Goal: Transaction & Acquisition: Purchase product/service

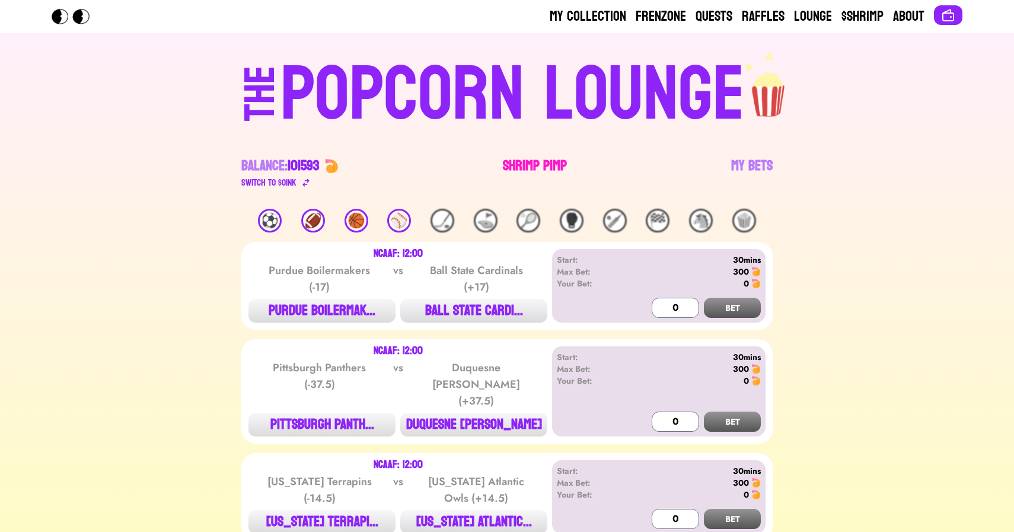
click at [525, 163] on link "Shrimp Pimp" at bounding box center [535, 173] width 64 height 33
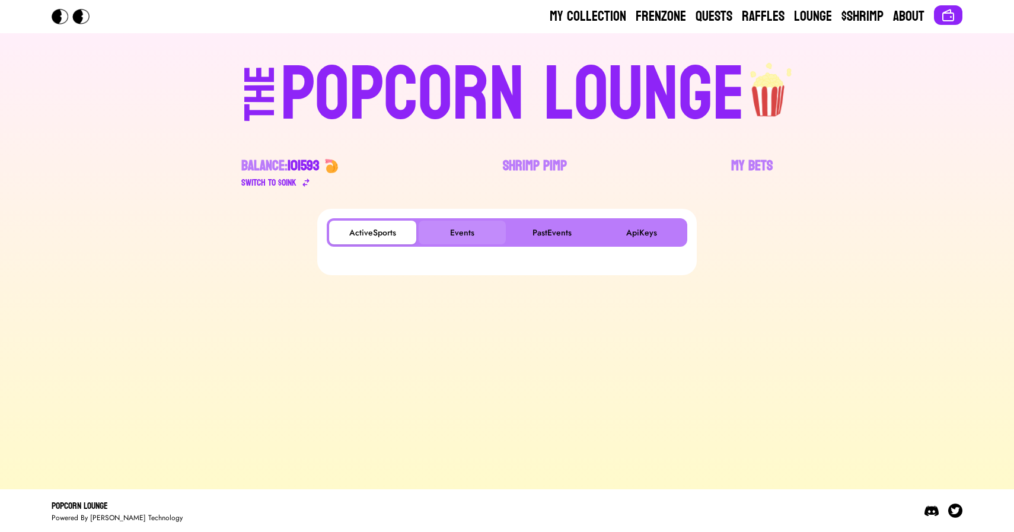
click at [463, 226] on button "Events" at bounding box center [462, 233] width 87 height 24
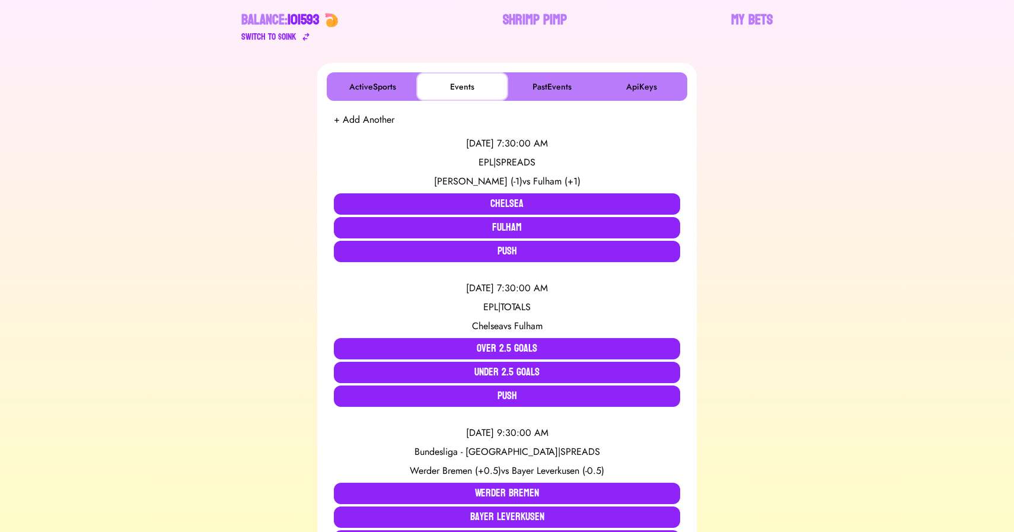
scroll to position [151, 0]
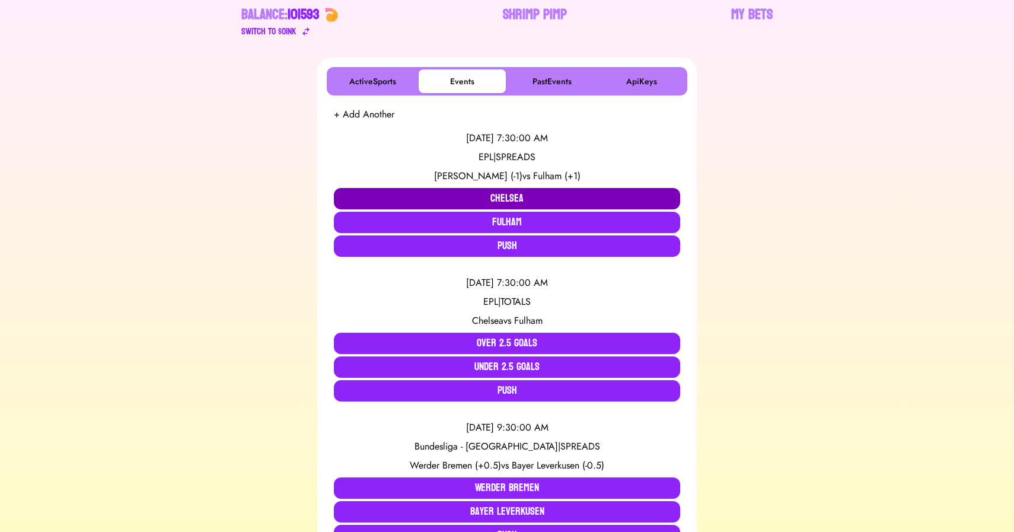
click at [489, 196] on button "Chelsea" at bounding box center [507, 198] width 346 height 21
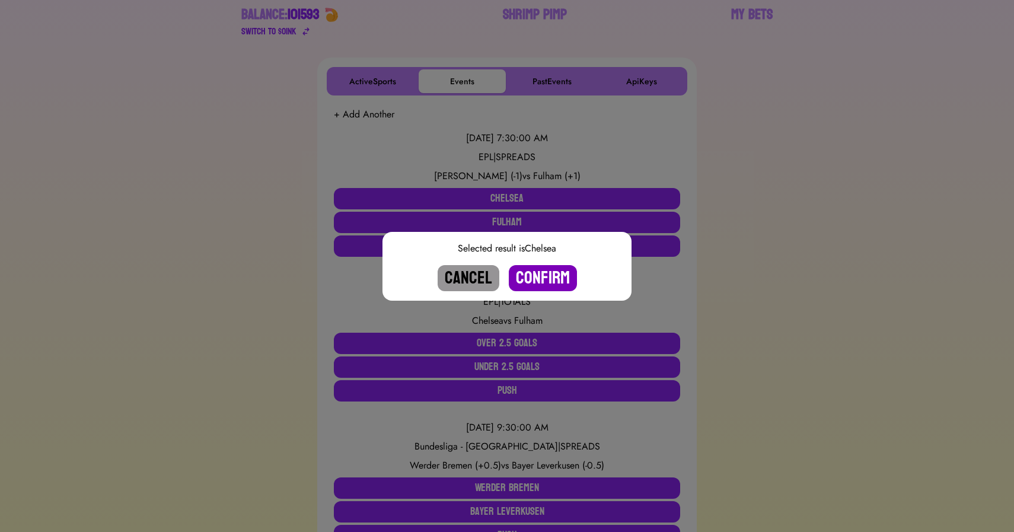
click at [531, 272] on button "Confirm" at bounding box center [543, 278] width 68 height 26
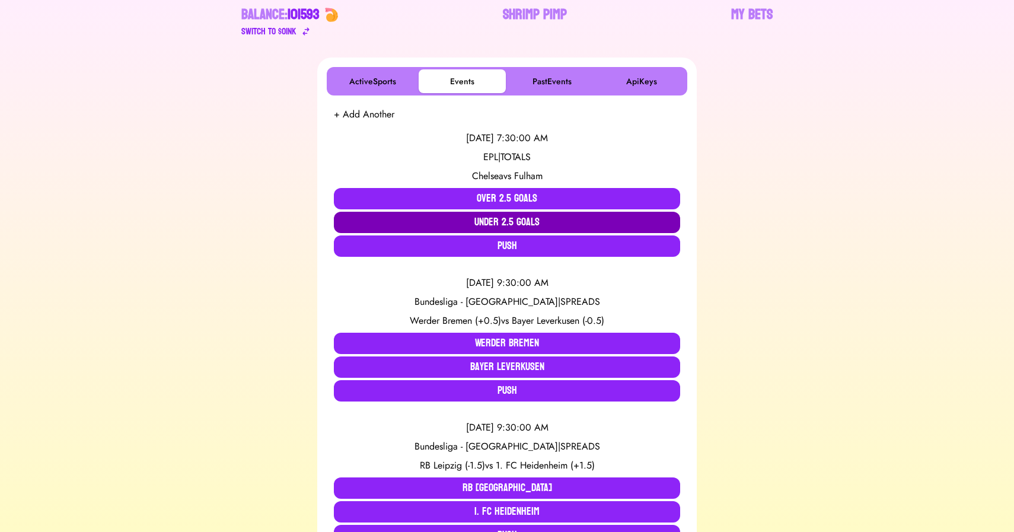
click at [511, 219] on button "Under 2.5 Goals" at bounding box center [507, 222] width 346 height 21
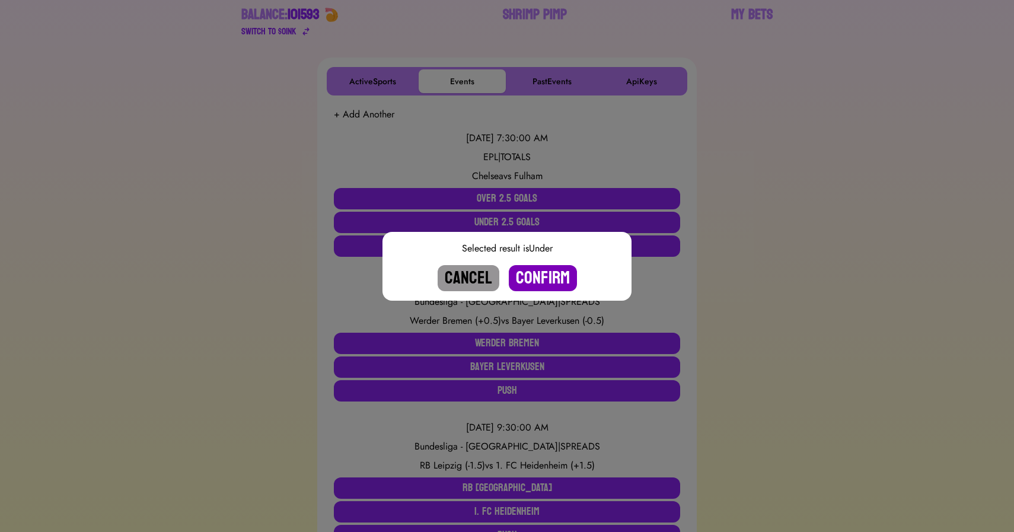
click at [541, 281] on button "Confirm" at bounding box center [543, 278] width 68 height 26
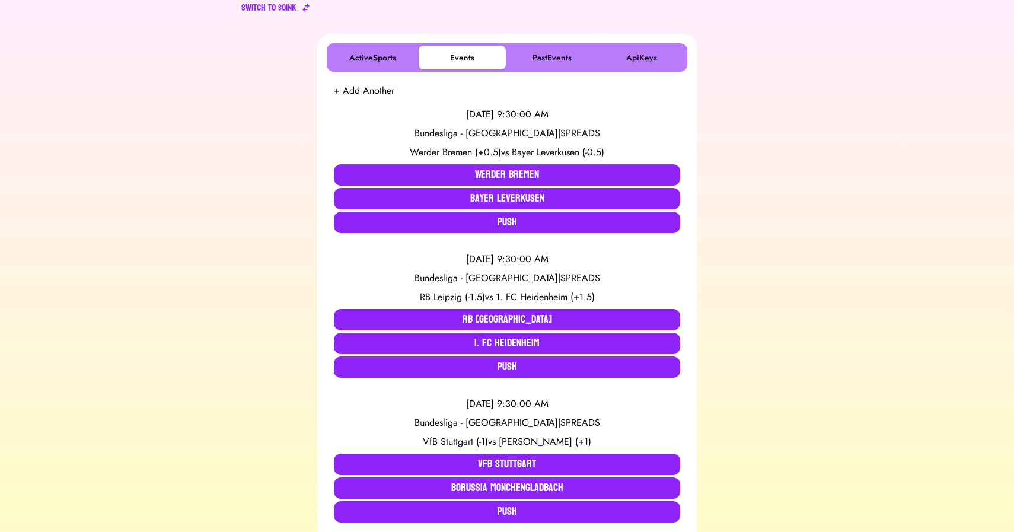
scroll to position [176, 0]
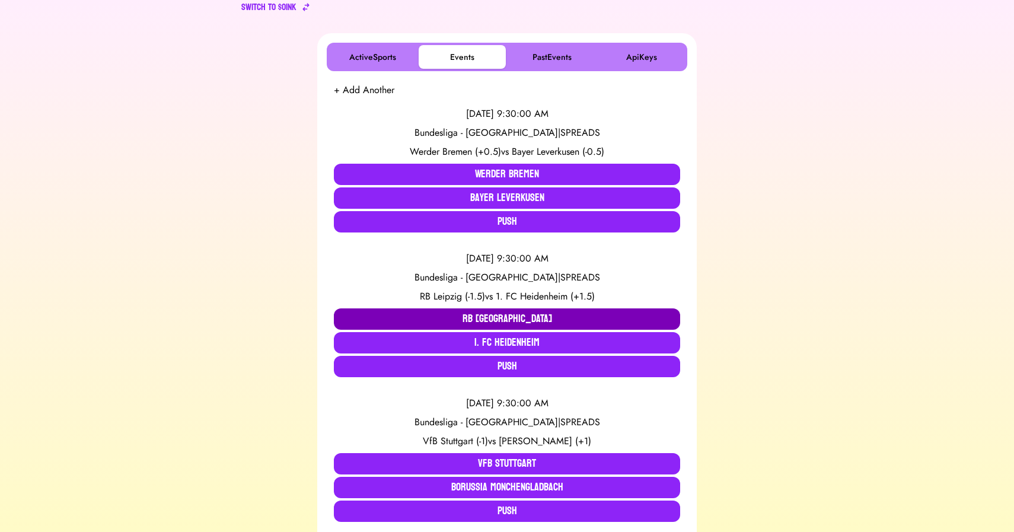
click at [449, 315] on button "RB [GEOGRAPHIC_DATA]" at bounding box center [507, 318] width 346 height 21
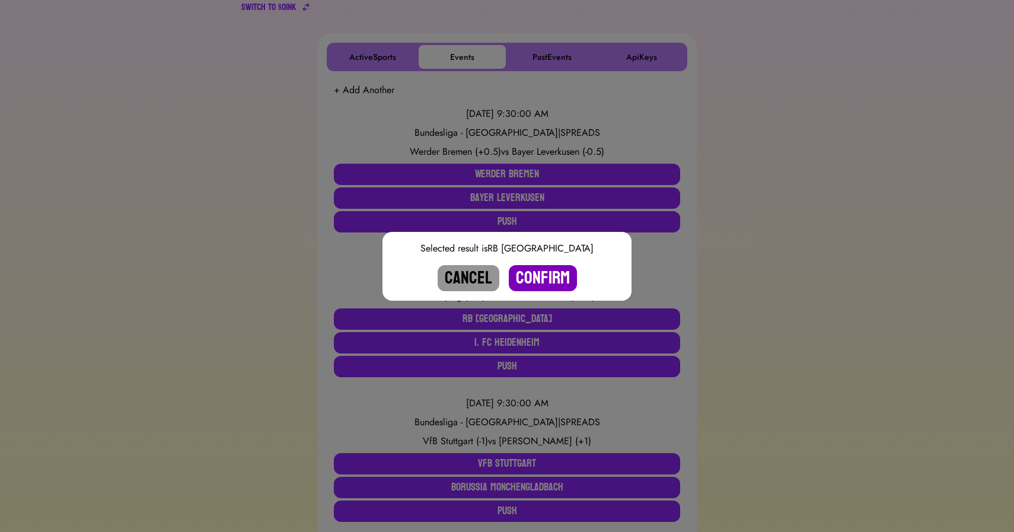
click at [537, 278] on button "Confirm" at bounding box center [543, 278] width 68 height 26
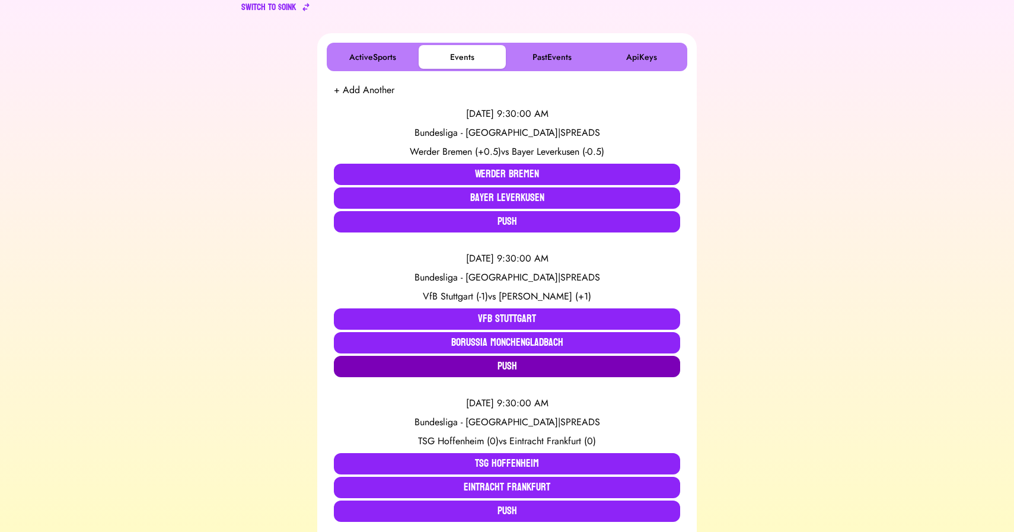
click at [457, 368] on button "Push" at bounding box center [507, 366] width 346 height 21
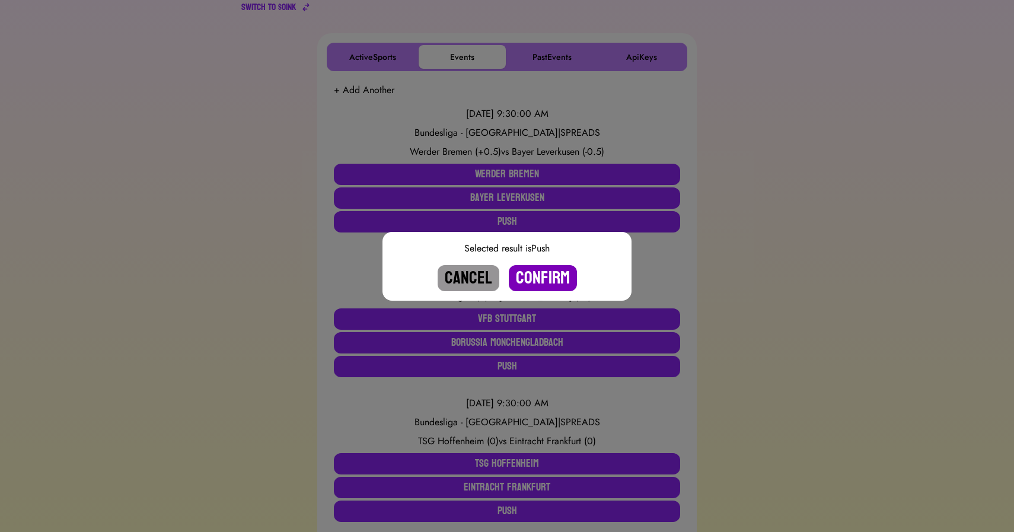
click at [538, 282] on button "Confirm" at bounding box center [543, 278] width 68 height 26
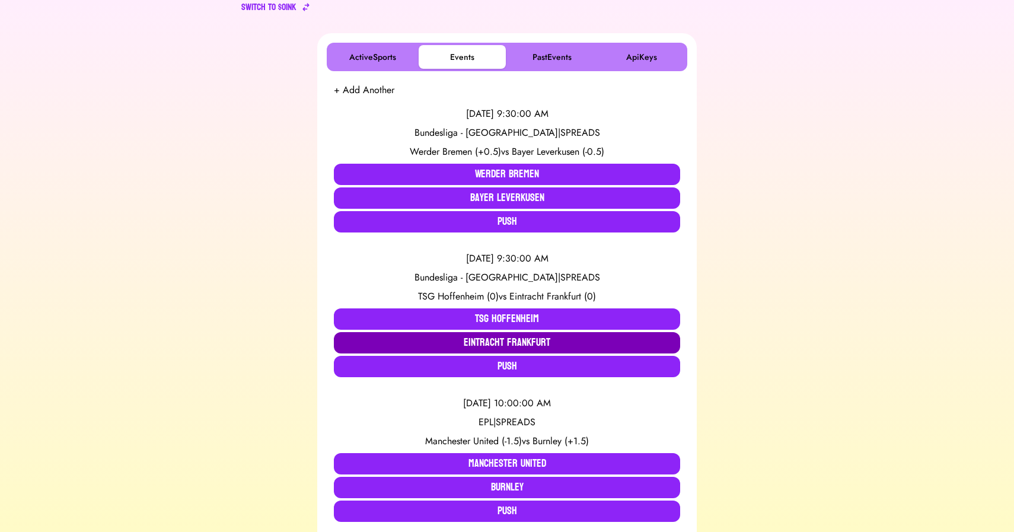
click at [505, 347] on button "Eintracht Frankfurt" at bounding box center [507, 342] width 346 height 21
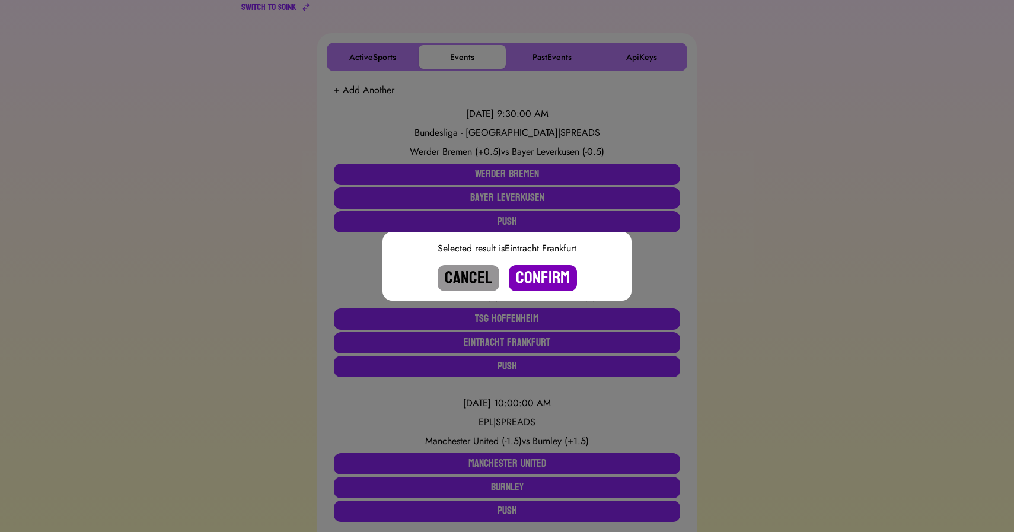
click at [554, 276] on button "Confirm" at bounding box center [543, 278] width 68 height 26
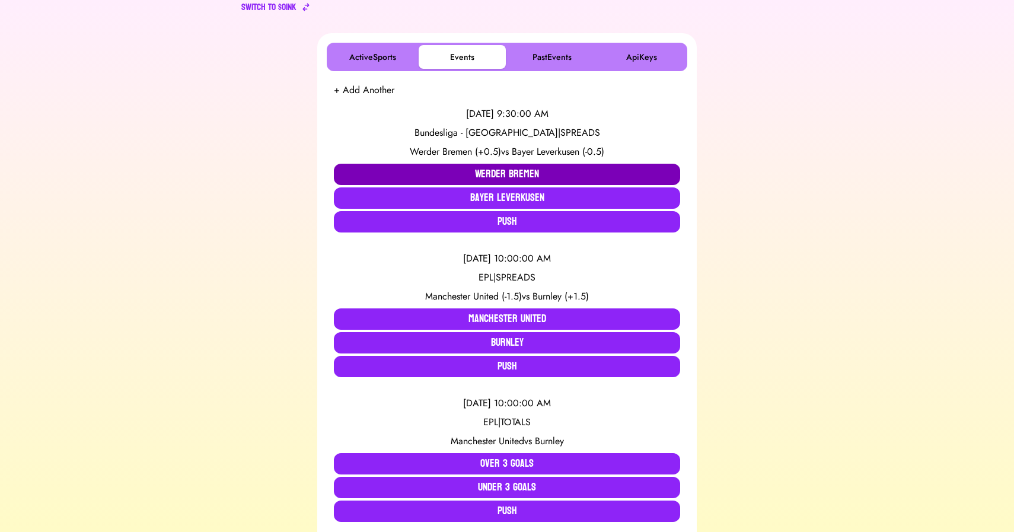
click at [447, 174] on button "Werder Bremen" at bounding box center [507, 174] width 346 height 21
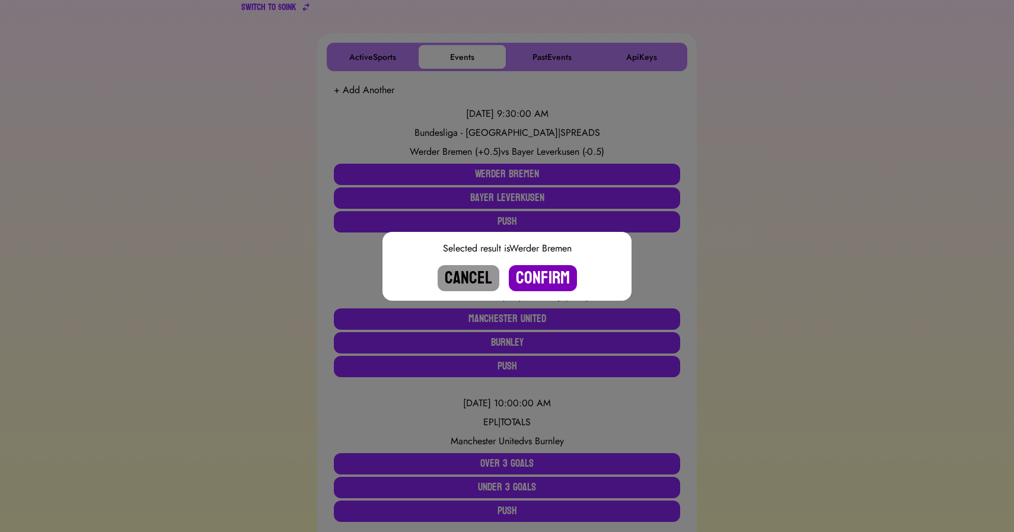
click at [540, 278] on button "Confirm" at bounding box center [543, 278] width 68 height 26
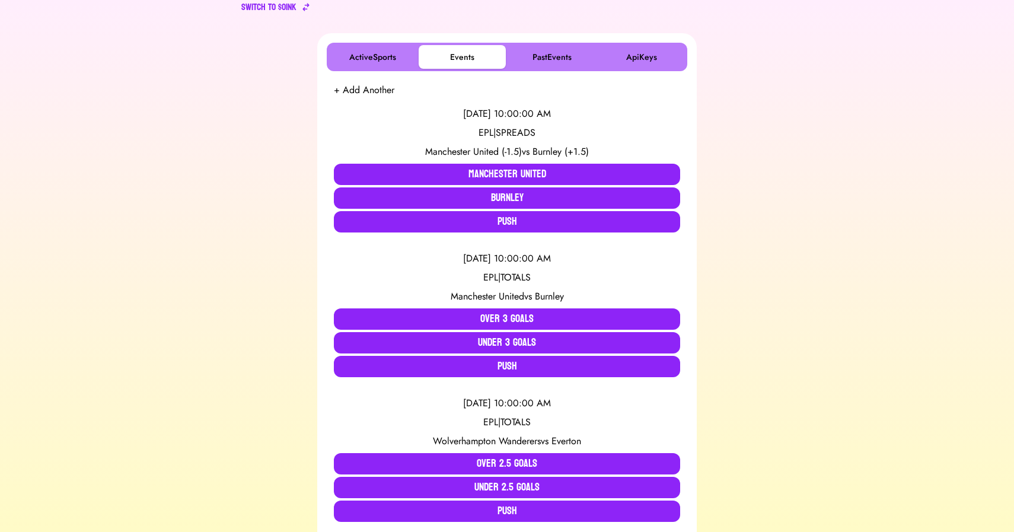
scroll to position [0, 0]
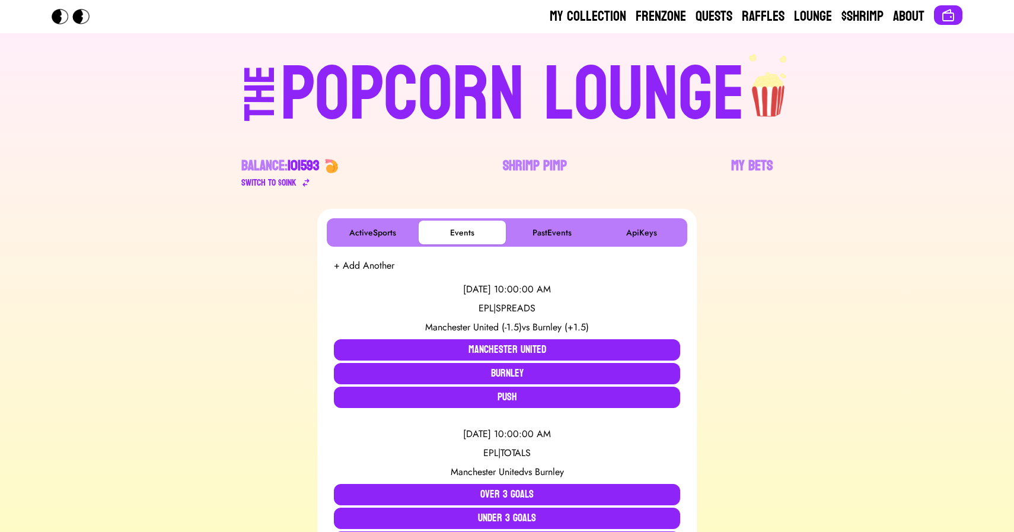
click at [494, 75] on div "POPCORN LOUNGE" at bounding box center [513, 95] width 464 height 76
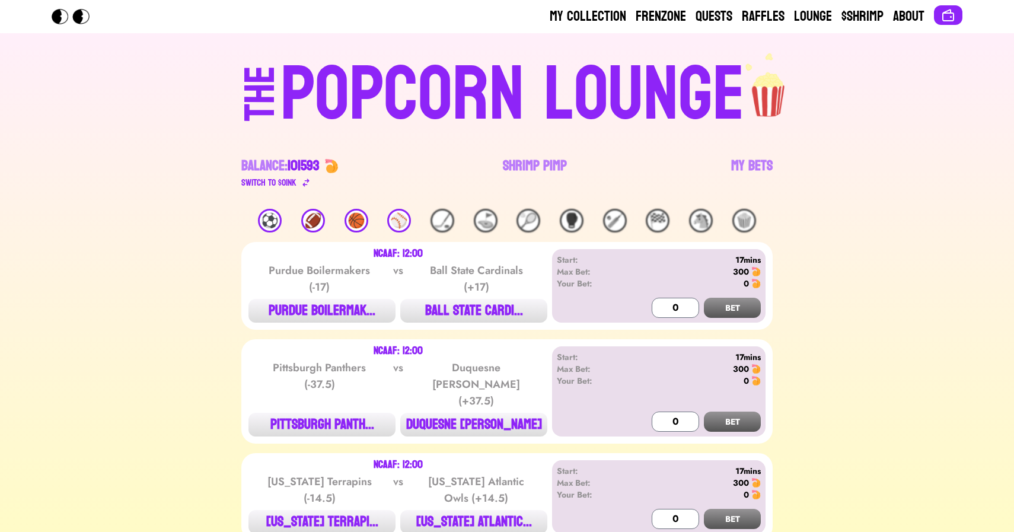
click at [319, 221] on div "🏈" at bounding box center [313, 221] width 24 height 24
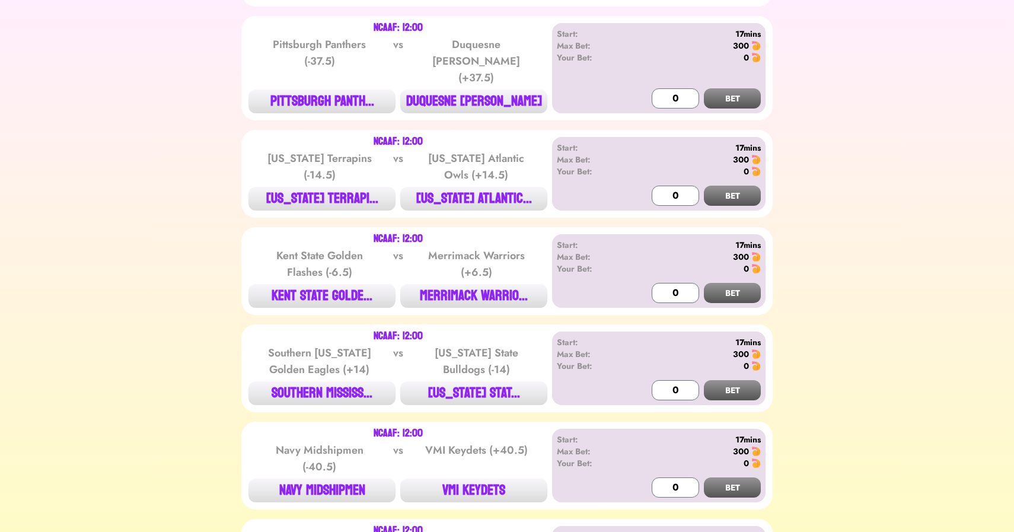
scroll to position [324, 0]
click at [471, 91] on button "DUQUESNE [PERSON_NAME]" at bounding box center [473, 101] width 147 height 24
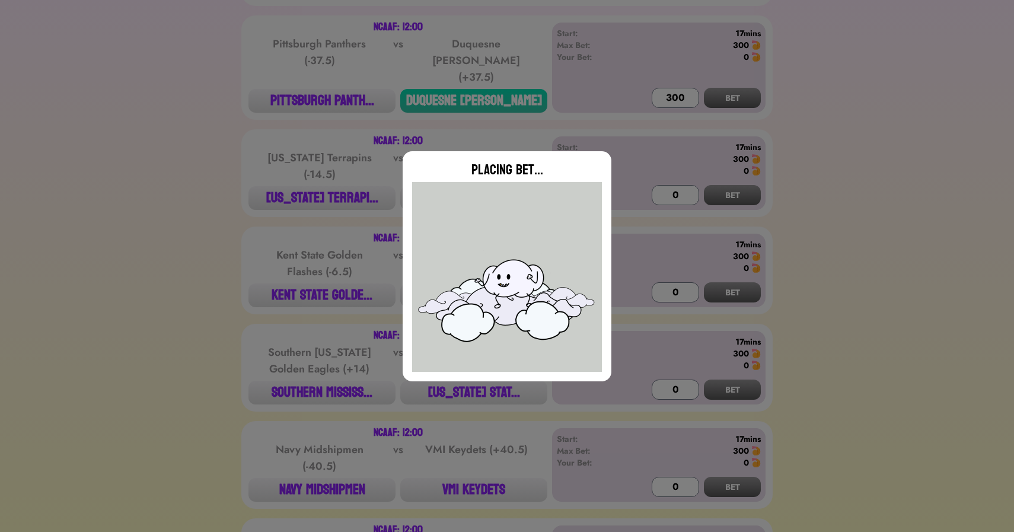
type input "0"
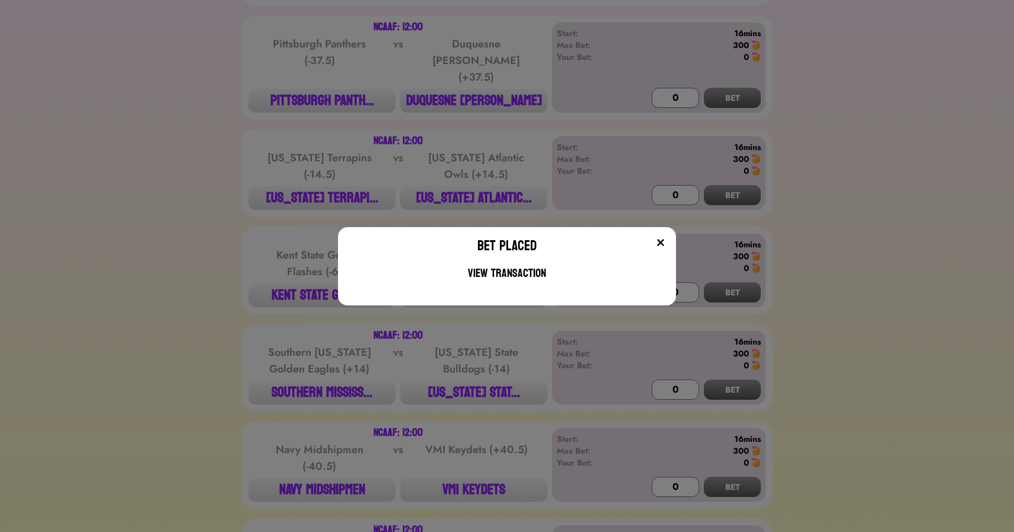
click at [290, 135] on div "Bet Placed View Transaction" at bounding box center [507, 266] width 1014 height 532
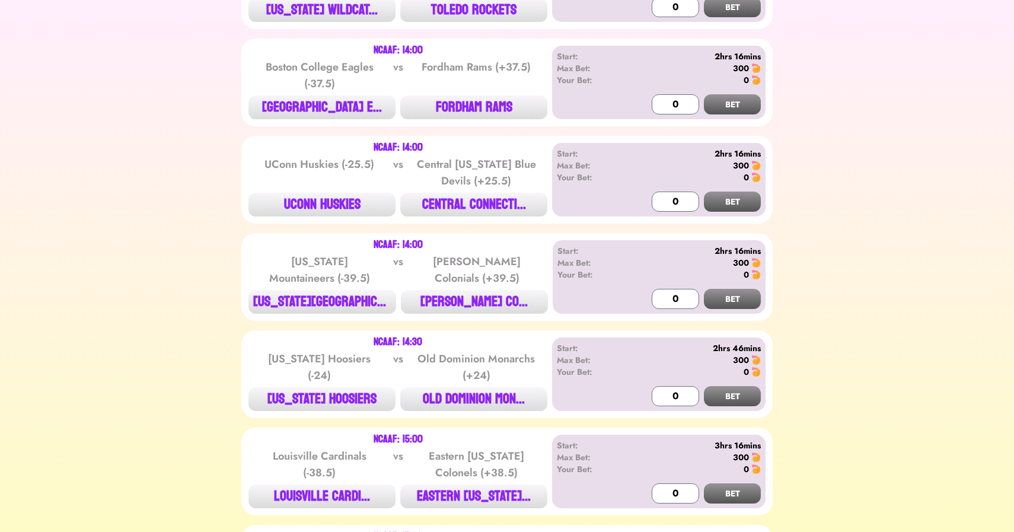
scroll to position [1194, 0]
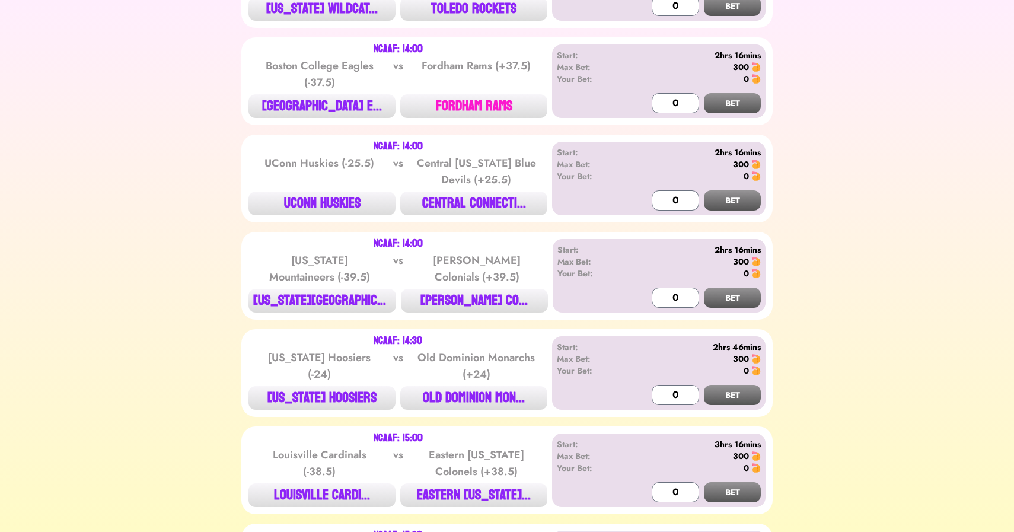
click at [463, 94] on button "FORDHAM RAMS" at bounding box center [473, 106] width 147 height 24
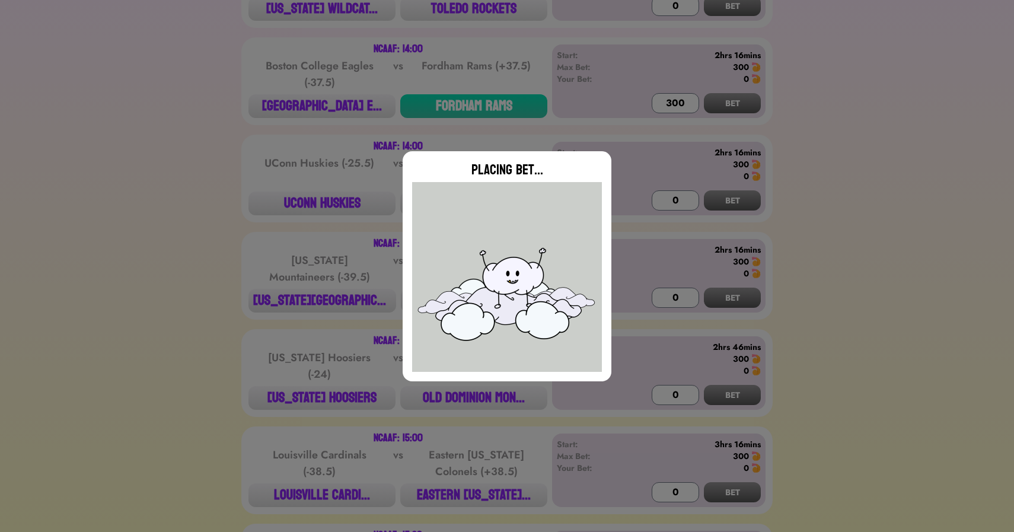
type input "0"
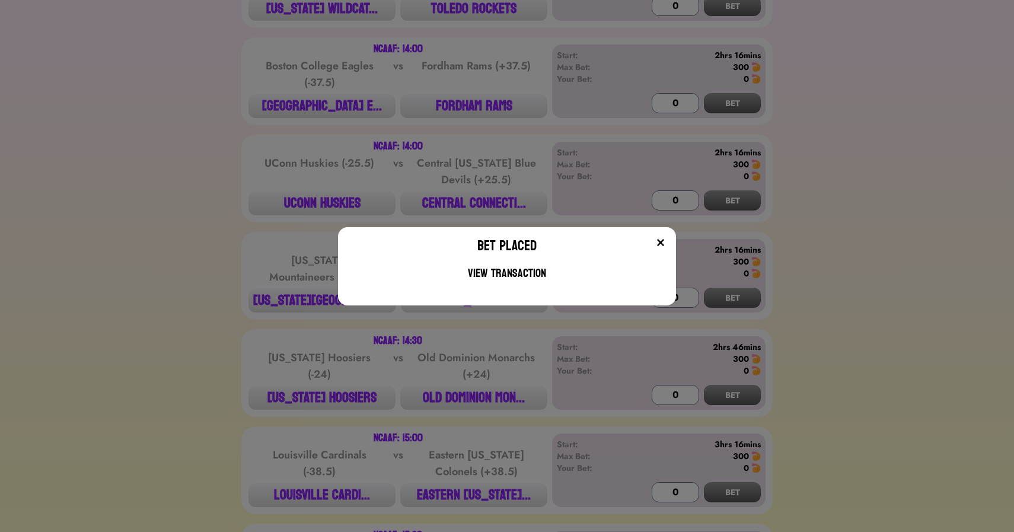
click at [286, 154] on div "Bet Placed View Transaction" at bounding box center [507, 266] width 1014 height 532
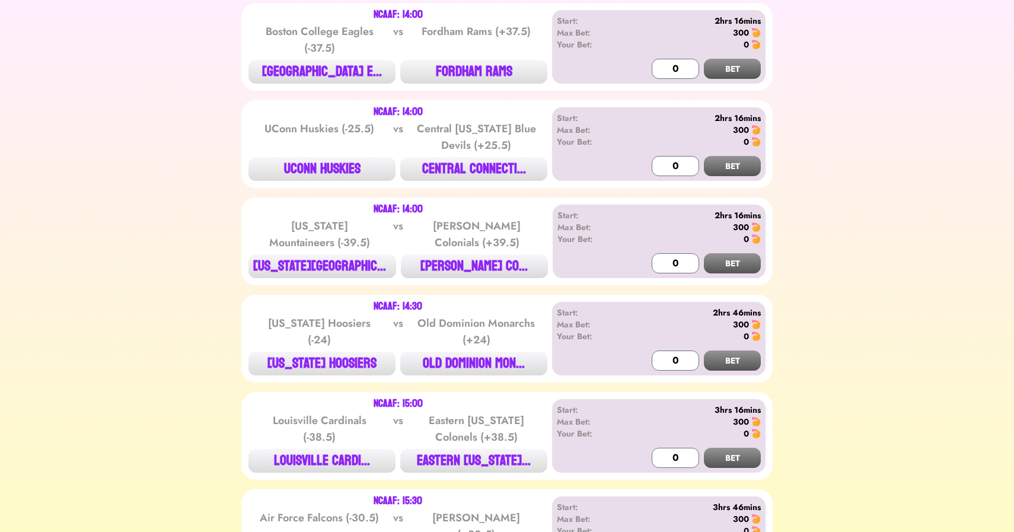
scroll to position [1229, 0]
click at [317, 157] on button "UCONN HUSKIES" at bounding box center [321, 169] width 147 height 24
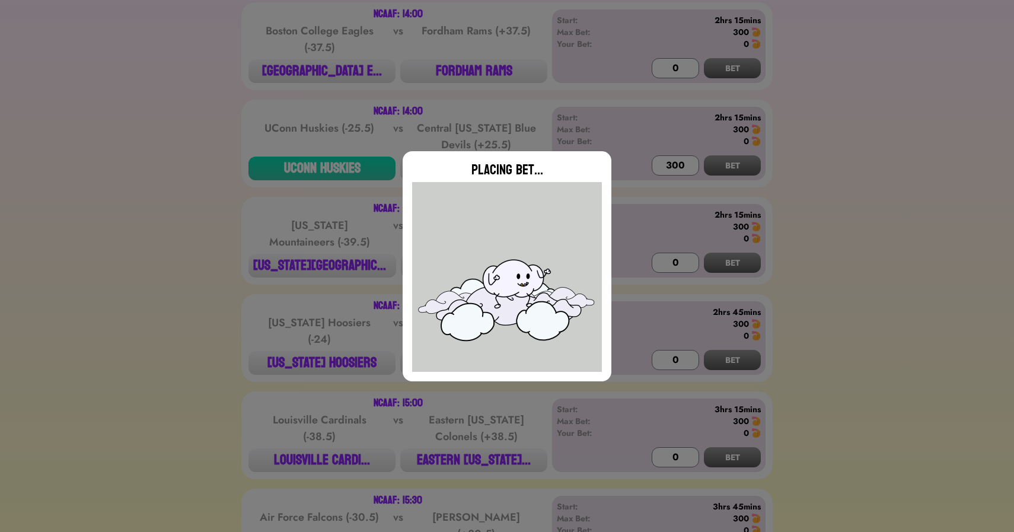
type input "0"
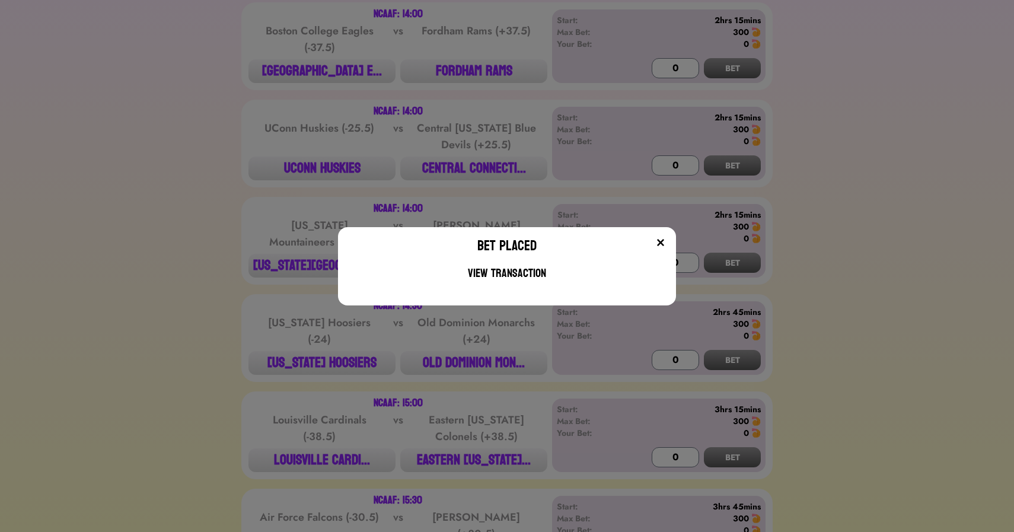
click at [190, 179] on div "Bet Placed View Transaction" at bounding box center [507, 266] width 1014 height 532
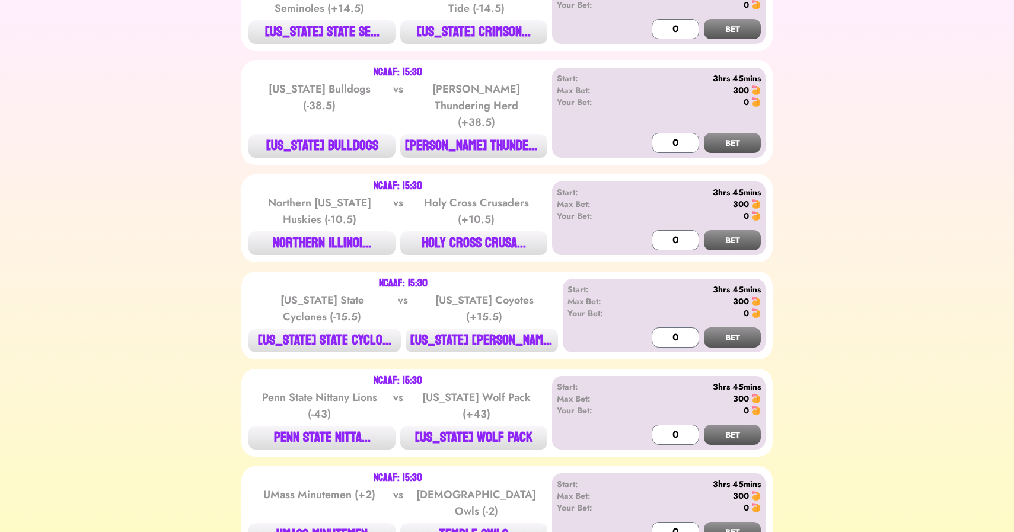
scroll to position [1852, 0]
click at [315, 231] on button "NORTHERN ILLINOI..." at bounding box center [321, 243] width 147 height 24
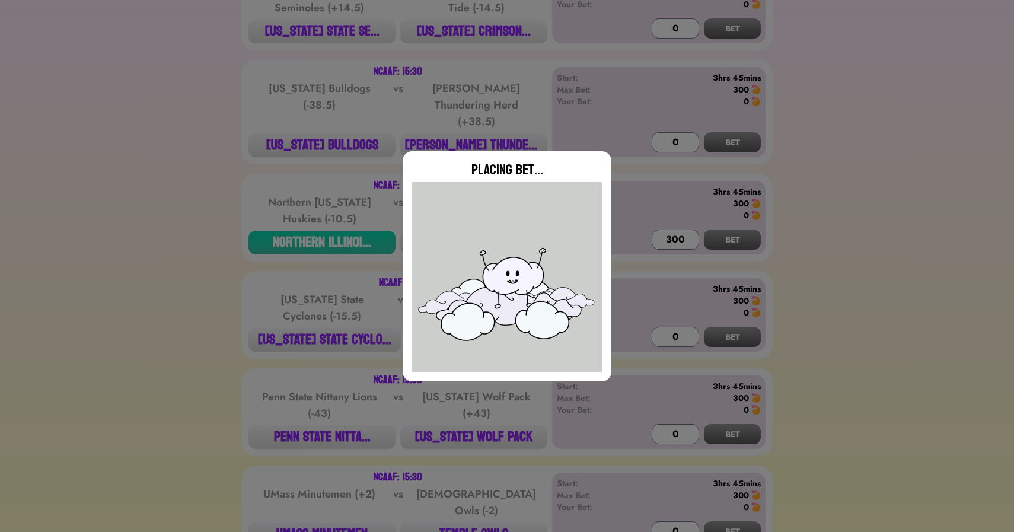
type input "0"
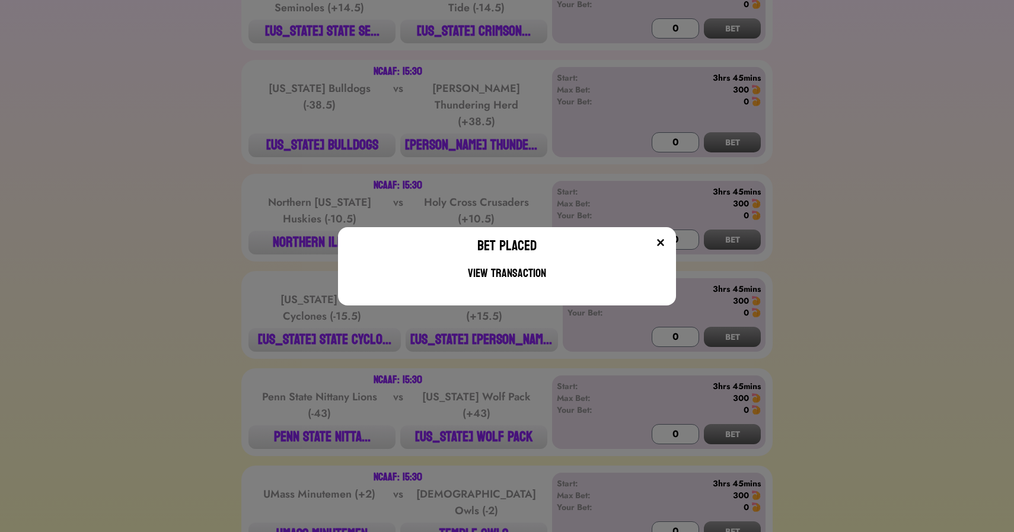
click at [227, 275] on div "Bet Placed View Transaction" at bounding box center [507, 266] width 1014 height 532
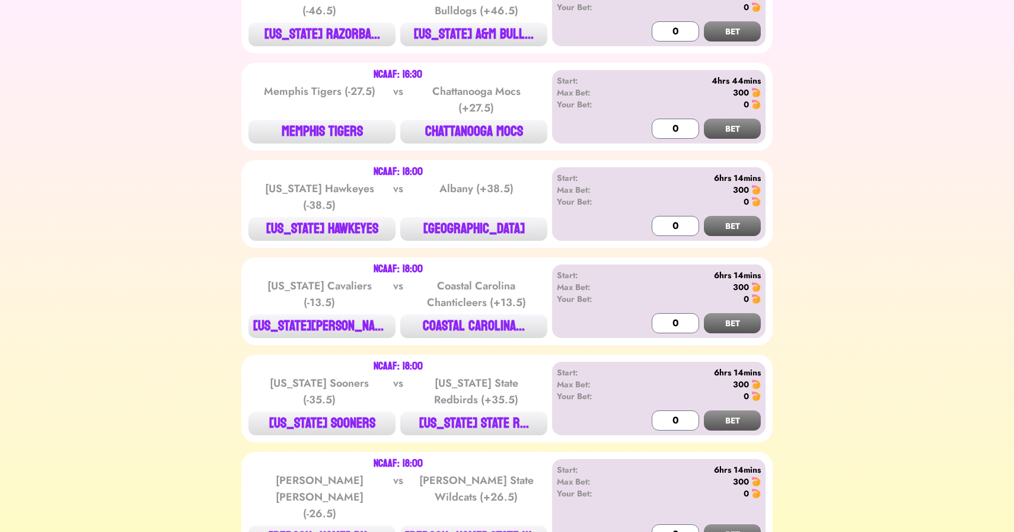
scroll to position [2644, 0]
click at [310, 119] on button "MEMPHIS TIGERS" at bounding box center [321, 131] width 147 height 24
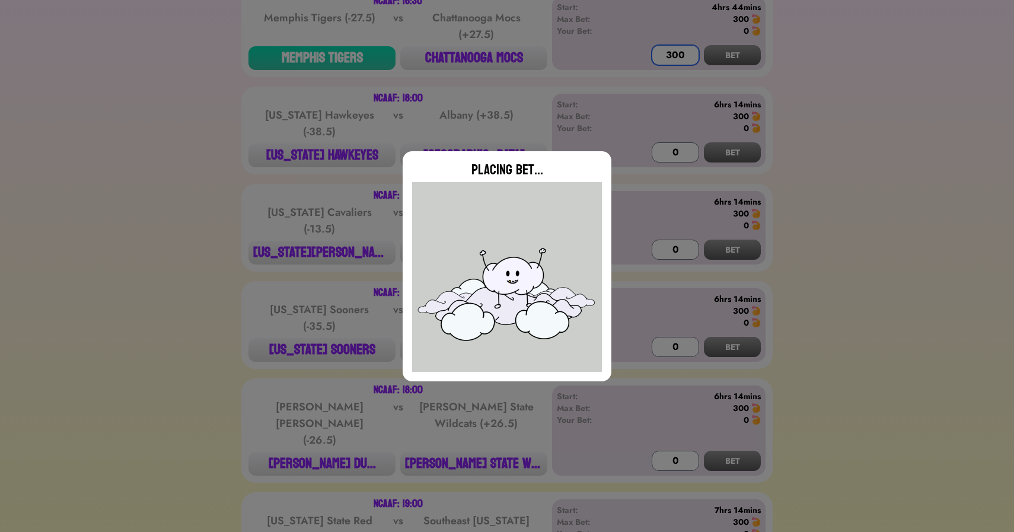
scroll to position [2718, 0]
type input "0"
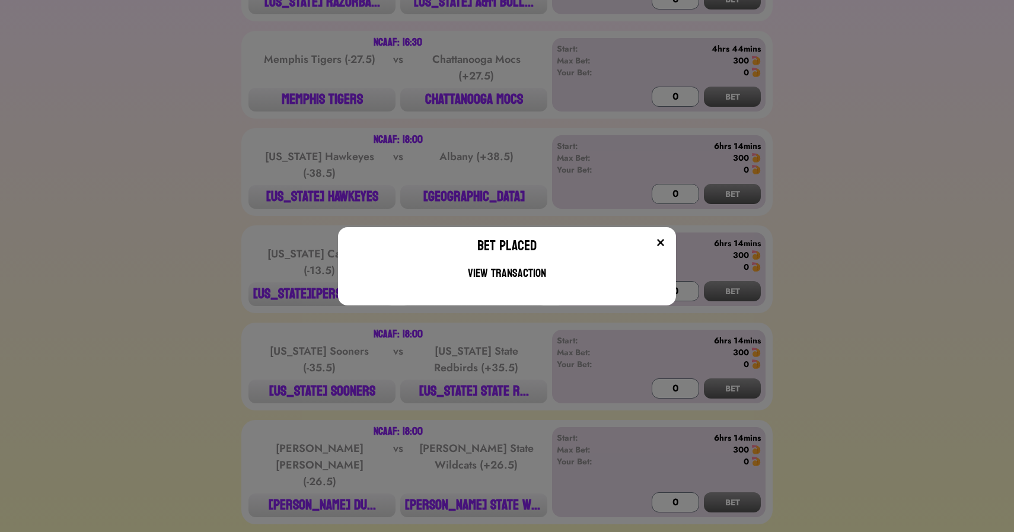
click at [279, 94] on div "Bet Placed View Transaction" at bounding box center [507, 266] width 1014 height 532
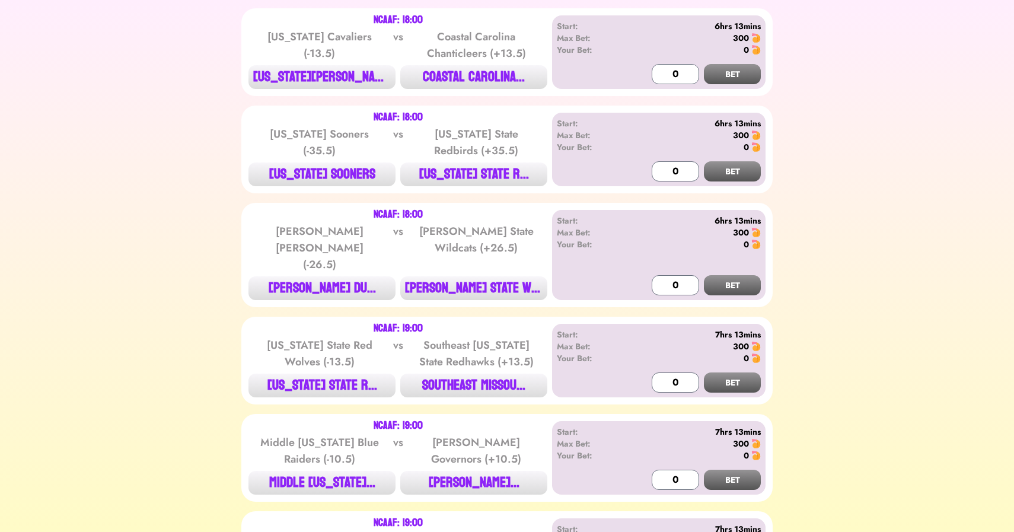
scroll to position [2896, 0]
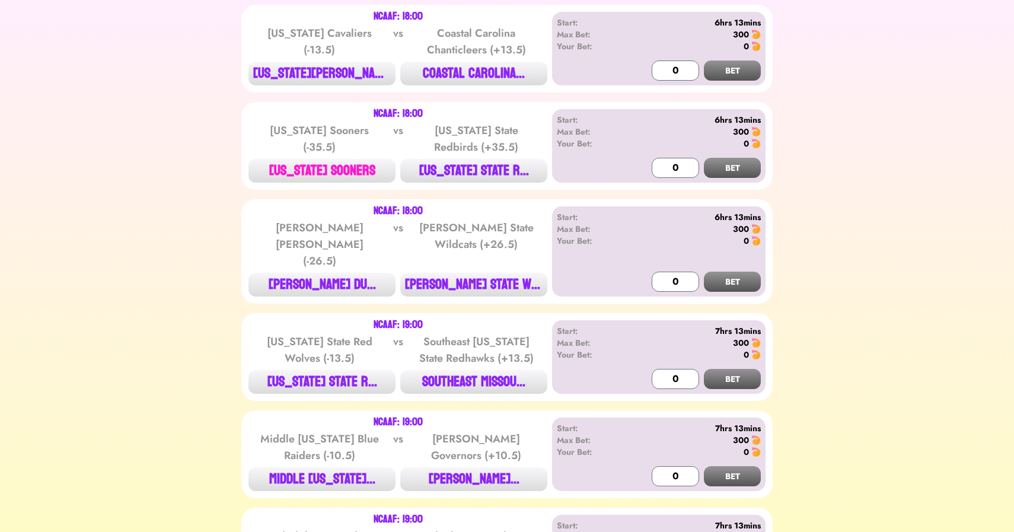
click at [331, 159] on button "[US_STATE] SOONERS" at bounding box center [321, 171] width 147 height 24
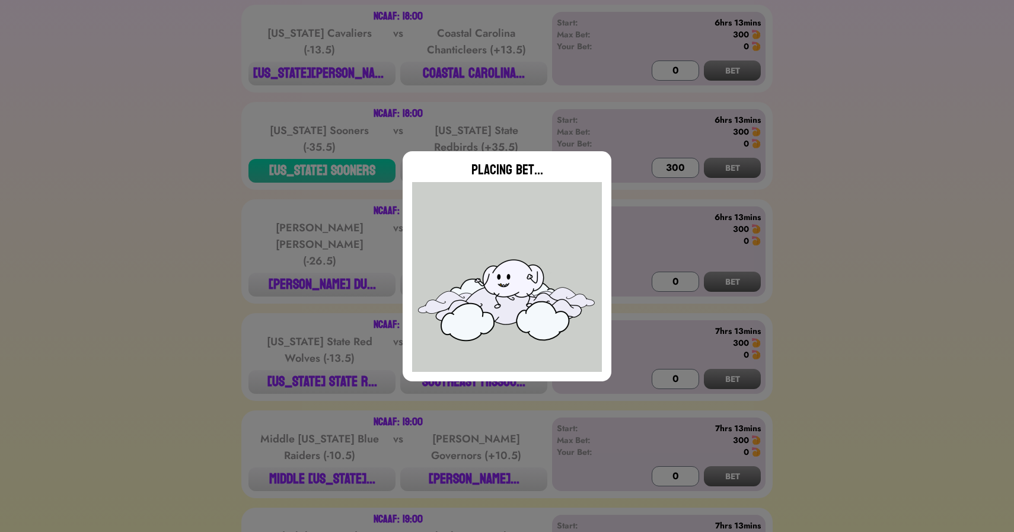
type input "0"
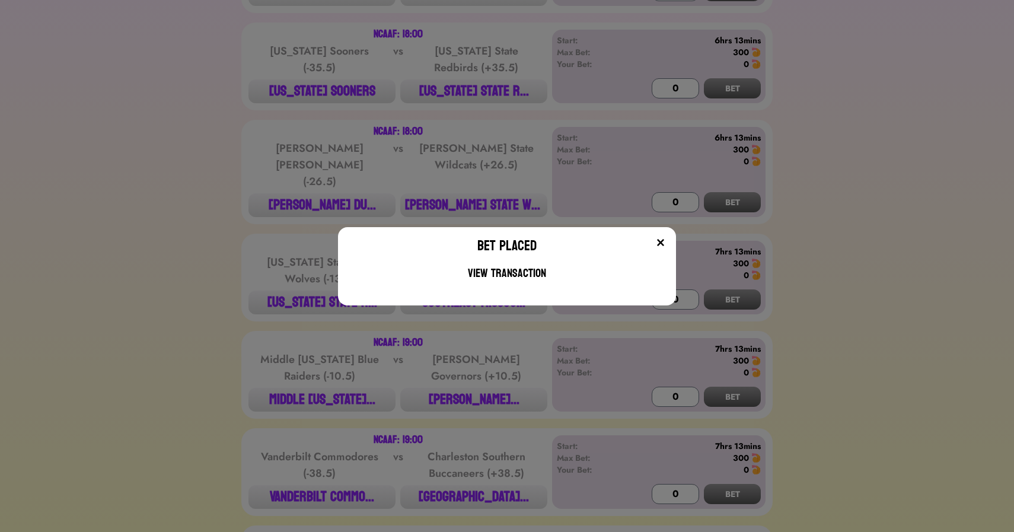
scroll to position [2996, 0]
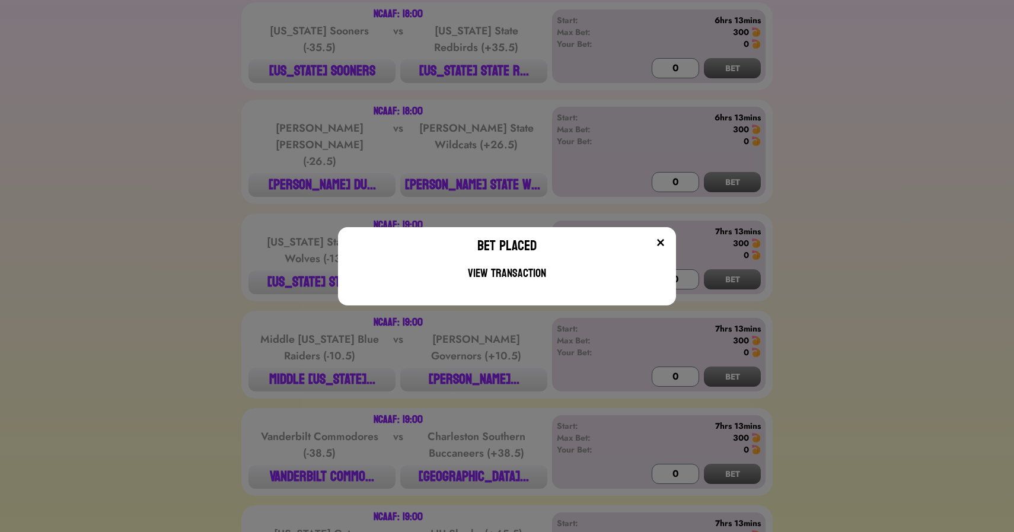
click at [214, 227] on div "Bet Placed View Transaction" at bounding box center [507, 266] width 1014 height 532
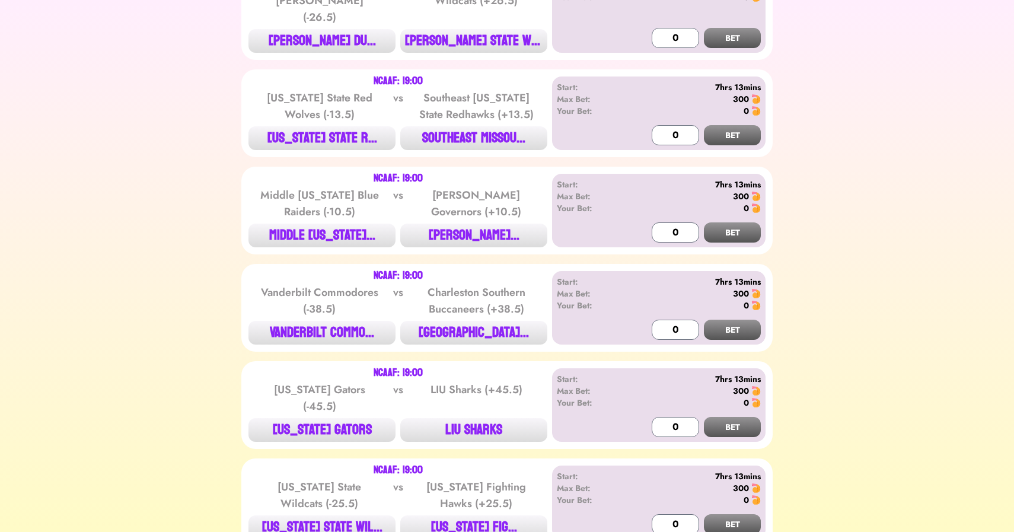
scroll to position [3141, 0]
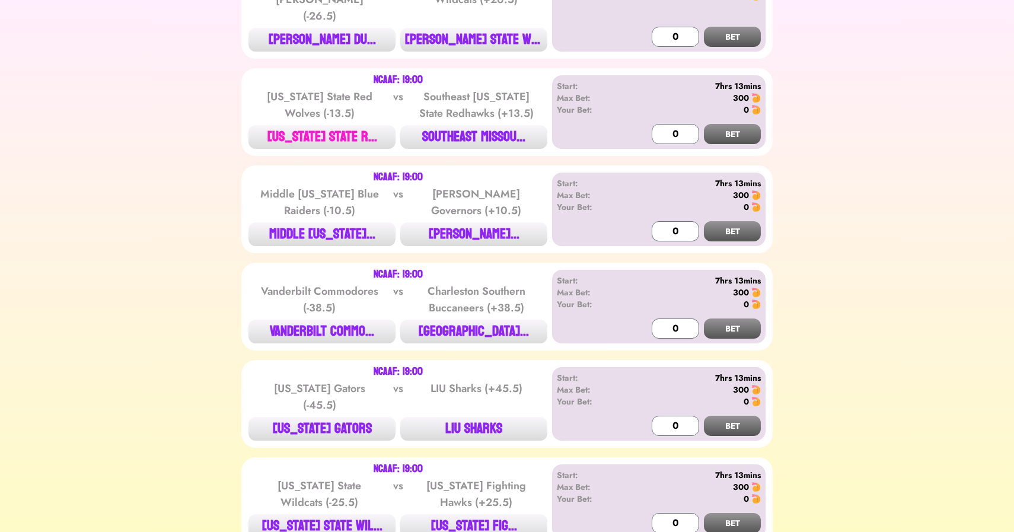
click at [339, 125] on button "[US_STATE] STATE R..." at bounding box center [321, 137] width 147 height 24
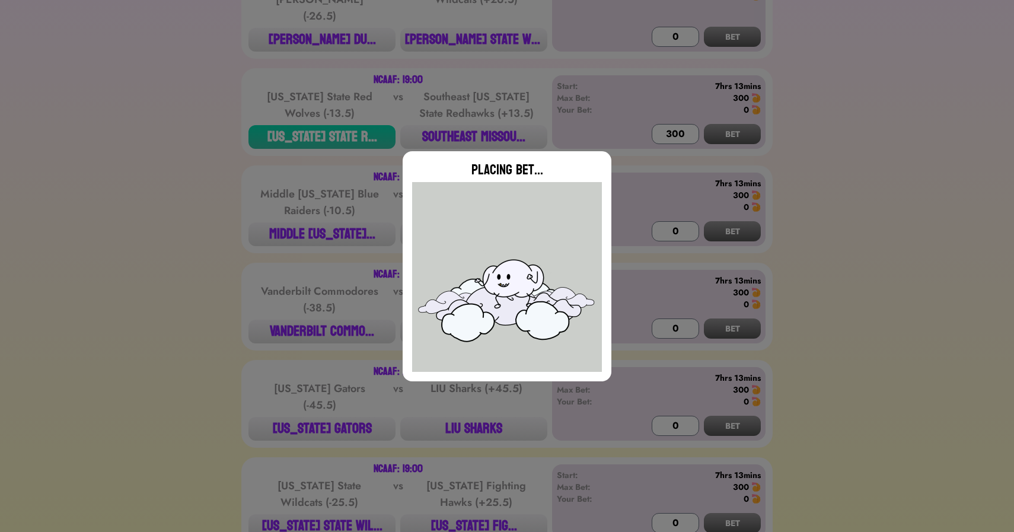
type input "0"
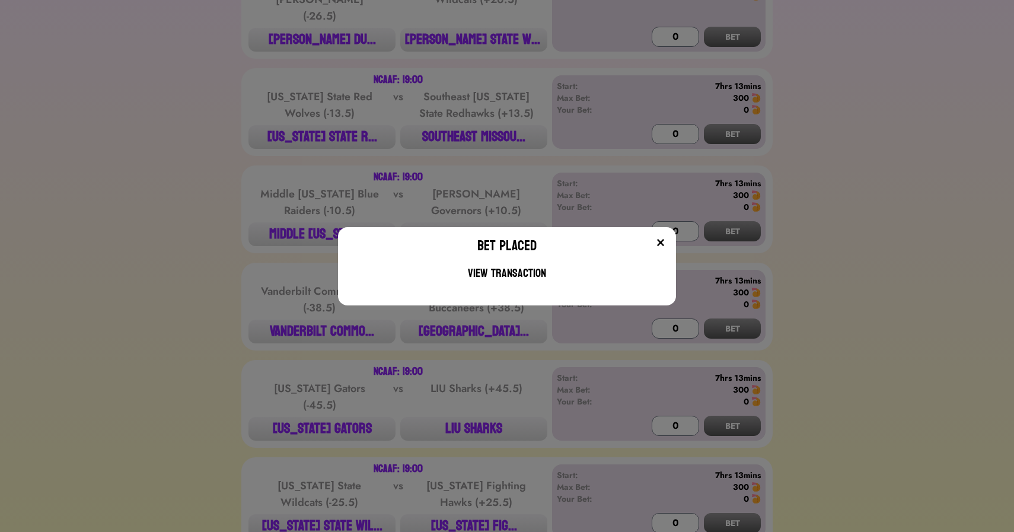
click at [171, 171] on div "Bet Placed View Transaction" at bounding box center [507, 266] width 1014 height 532
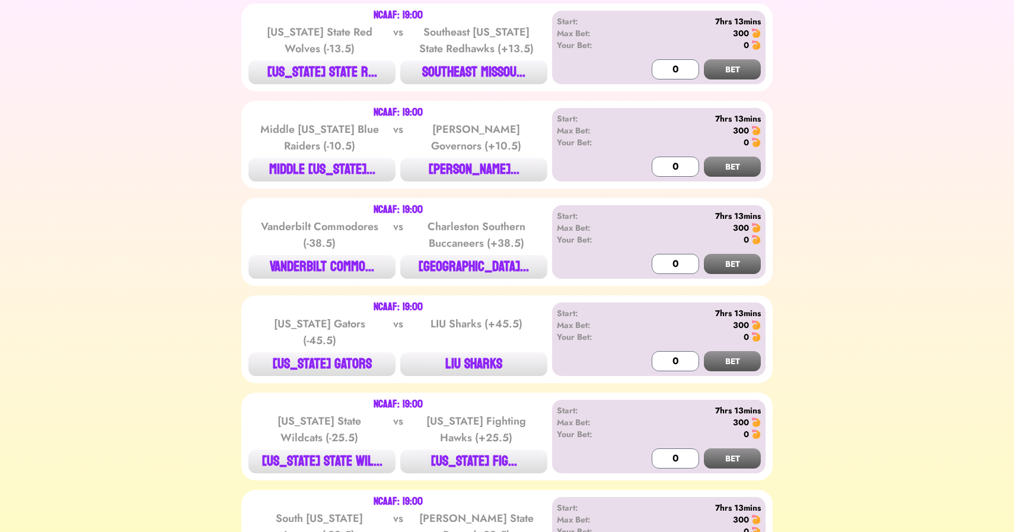
scroll to position [3207, 0]
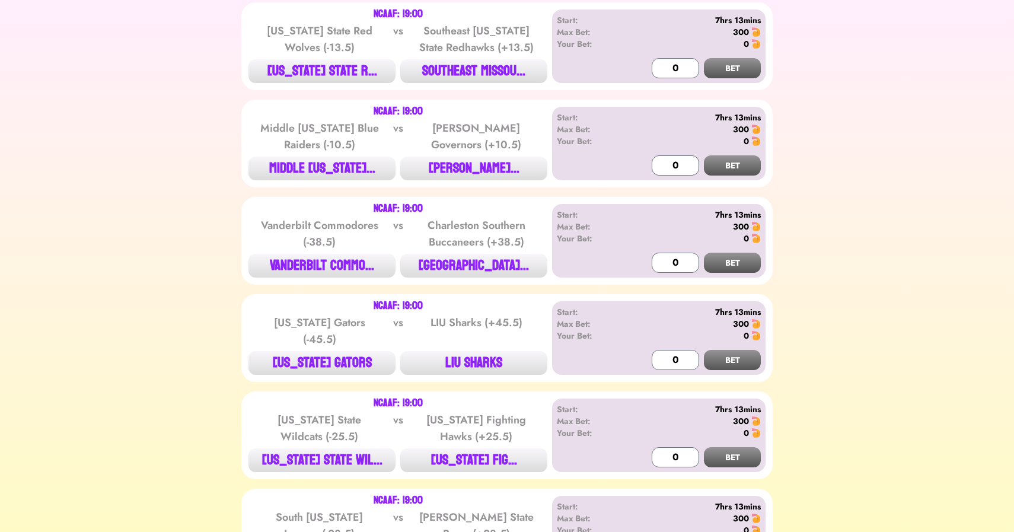
click at [317, 116] on div "Middle Tennessee Blue Raiders (-10.5) vs Austin Peay Governors (+10.5)" at bounding box center [397, 136] width 299 height 40
click at [311, 157] on button "MIDDLE [US_STATE]..." at bounding box center [321, 169] width 147 height 24
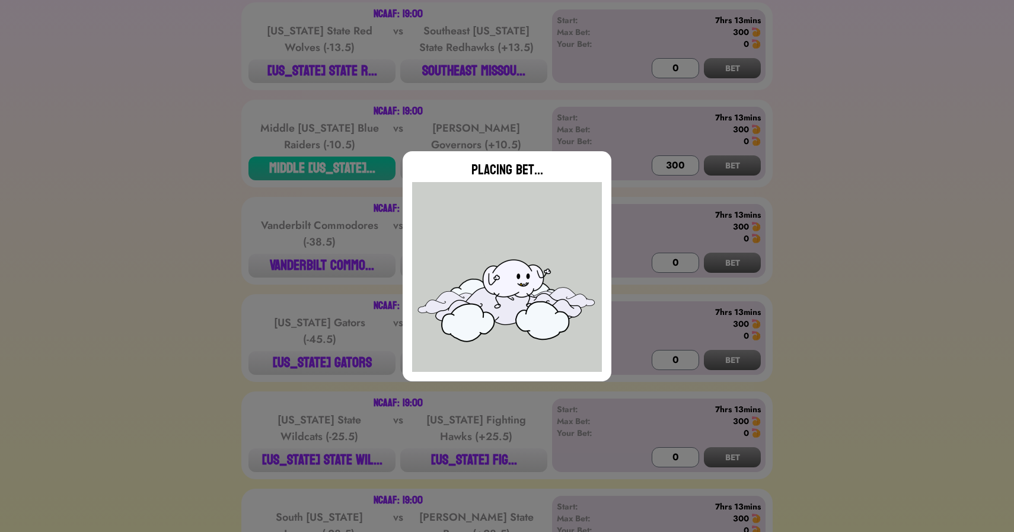
type input "0"
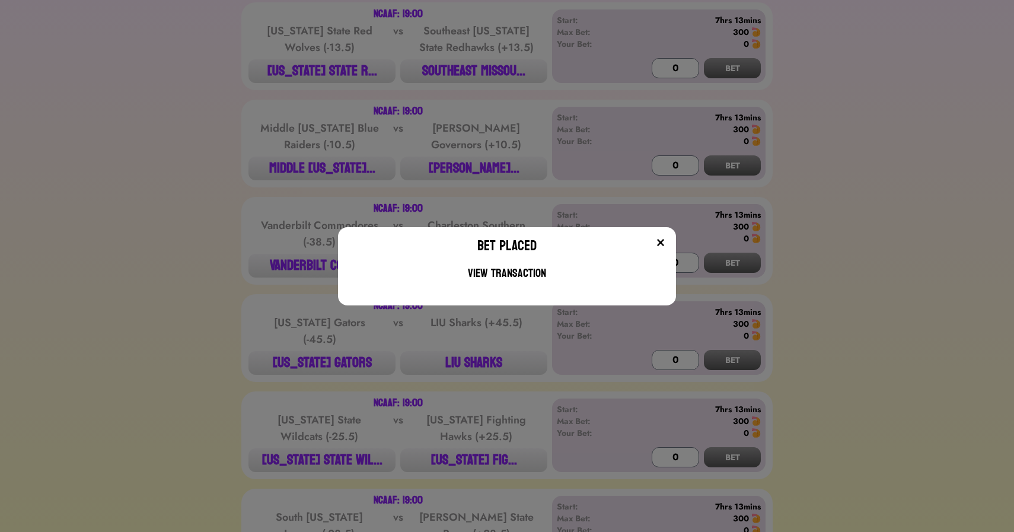
click at [230, 156] on div "Bet Placed View Transaction" at bounding box center [507, 266] width 1014 height 532
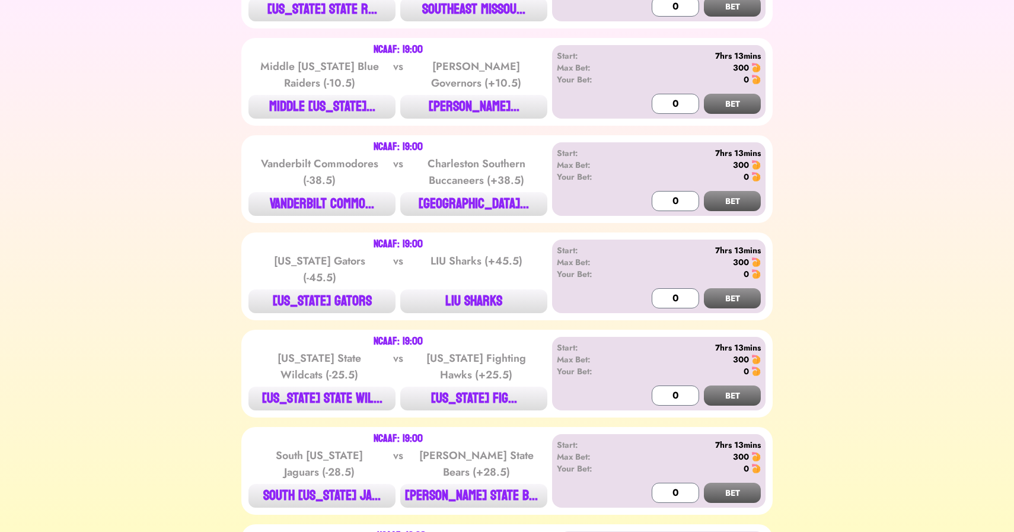
scroll to position [3281, 0]
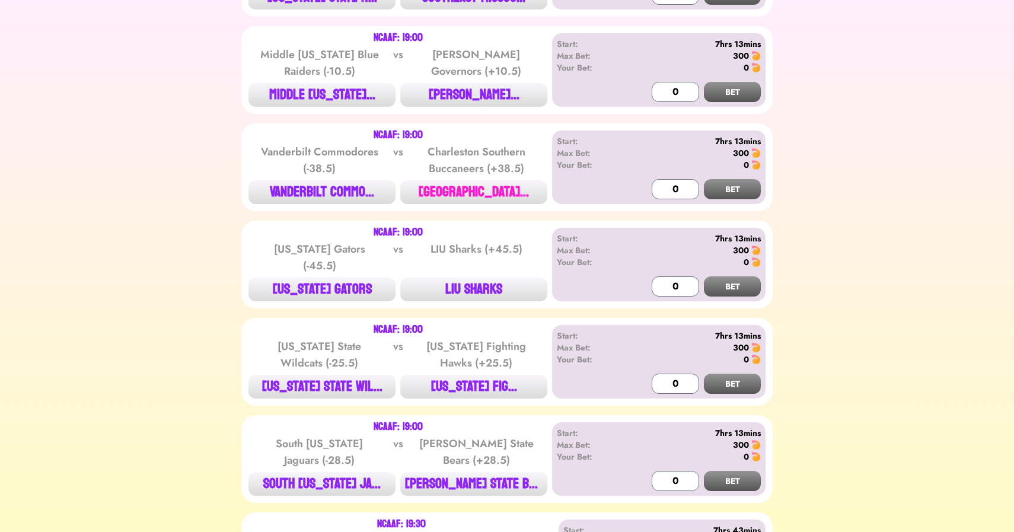
click at [452, 180] on button "[GEOGRAPHIC_DATA]..." at bounding box center [473, 192] width 147 height 24
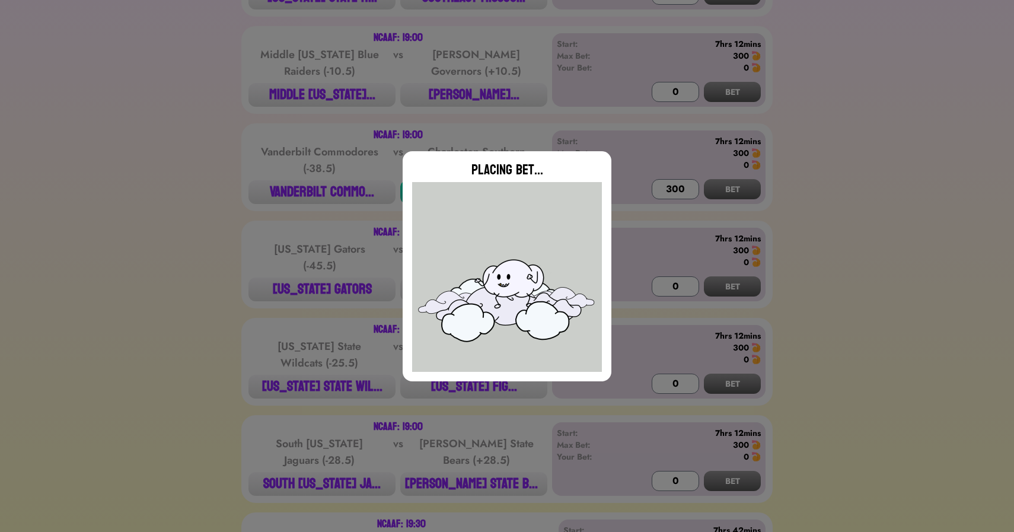
type input "0"
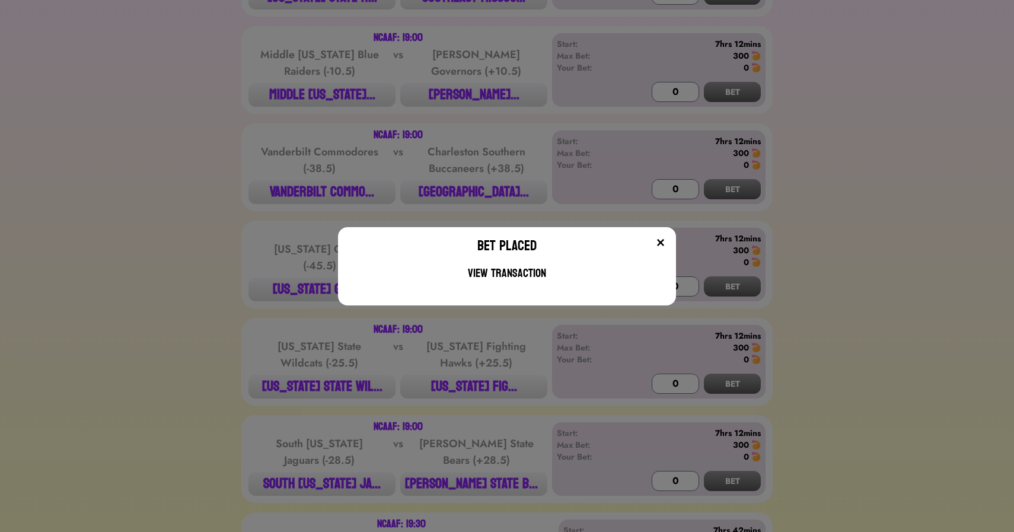
click at [298, 184] on div "Bet Placed View Transaction" at bounding box center [507, 266] width 1014 height 532
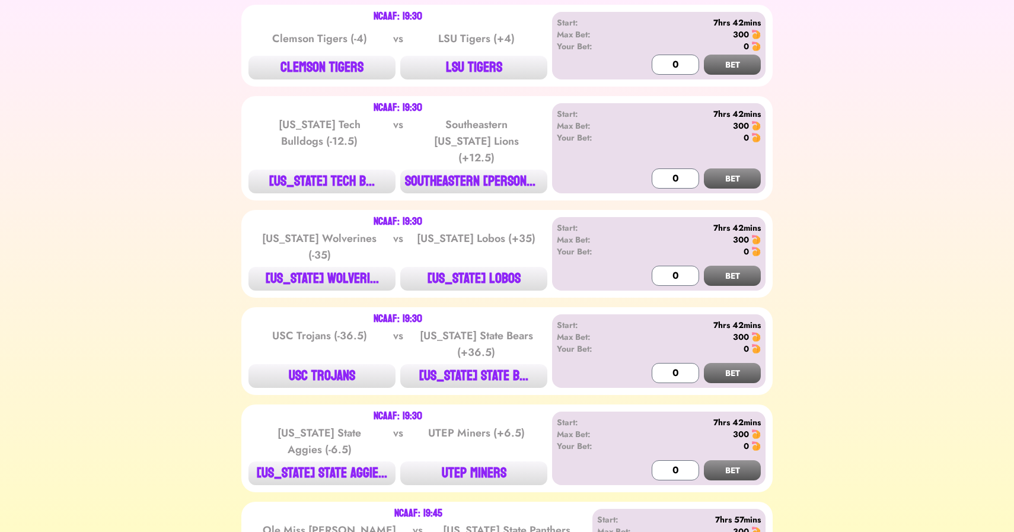
scroll to position [3888, 0]
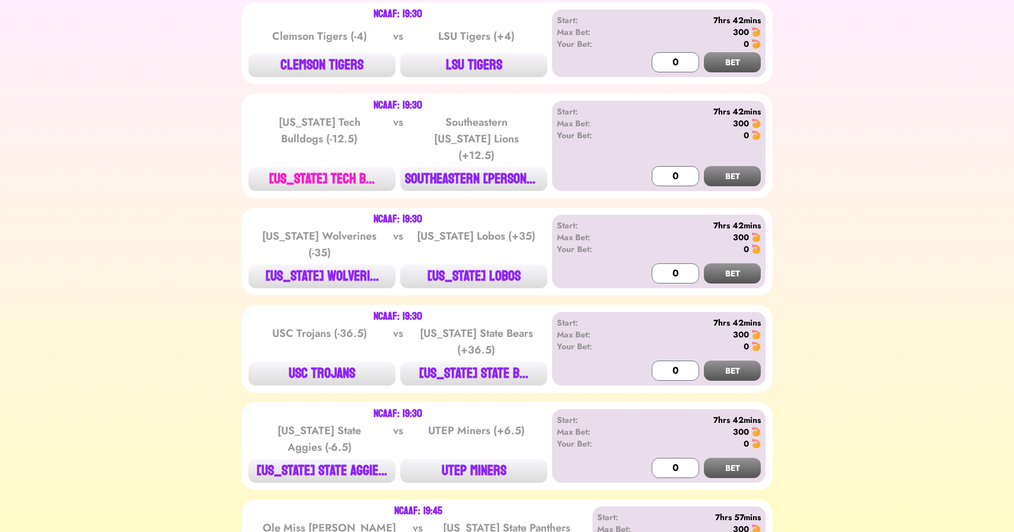
click at [321, 167] on button "[US_STATE] TECH B..." at bounding box center [321, 179] width 147 height 24
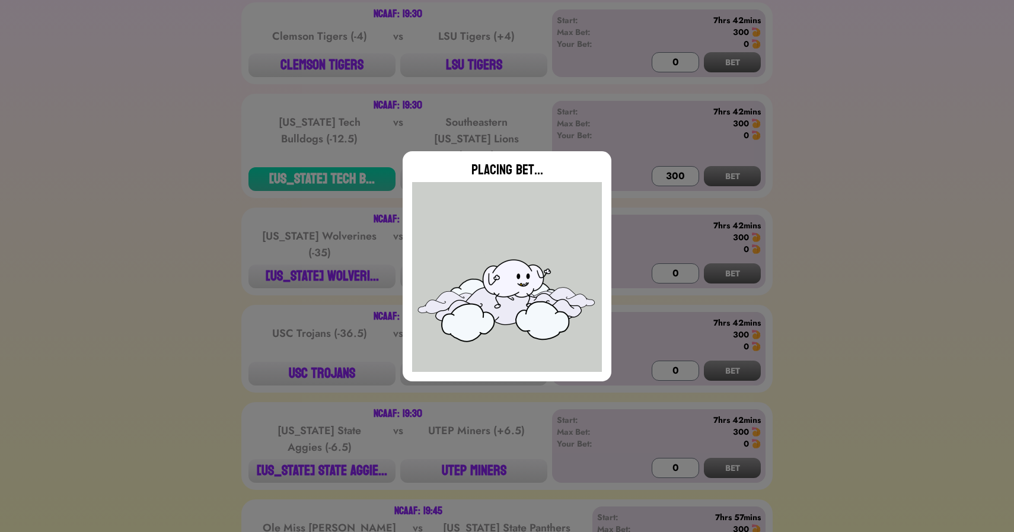
type input "0"
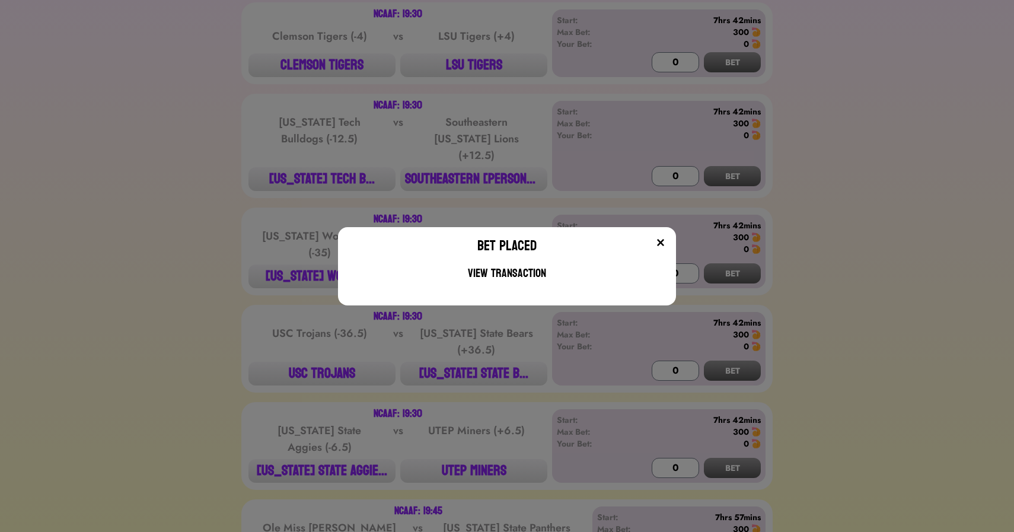
click at [321, 90] on div "Bet Placed View Transaction" at bounding box center [507, 266] width 1014 height 532
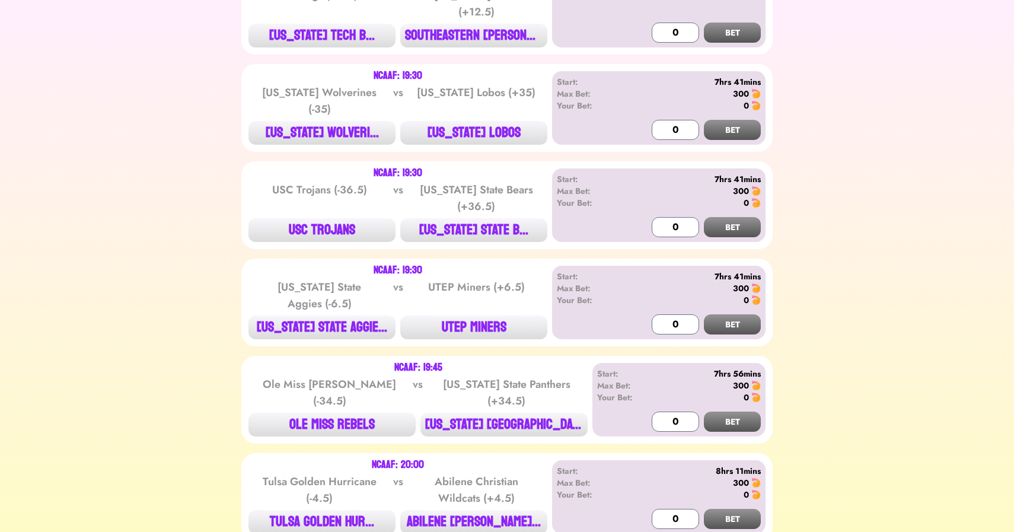
scroll to position [4033, 0]
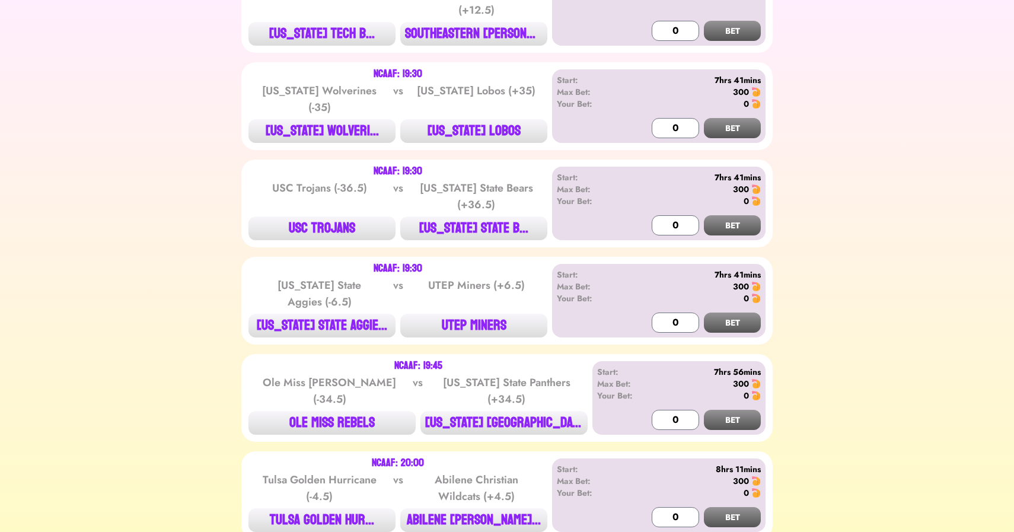
drag, startPoint x: 272, startPoint y: 191, endPoint x: 290, endPoint y: 191, distance: 18.4
click at [290, 273] on div "Utah State Aggies (-6.5) vs UTEP Miners (+6.5)" at bounding box center [397, 293] width 299 height 40
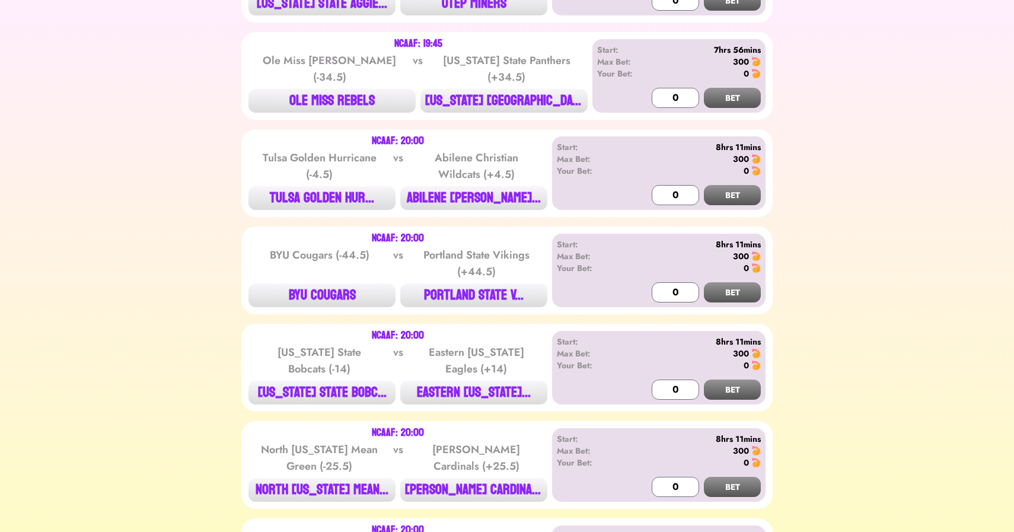
scroll to position [4359, 0]
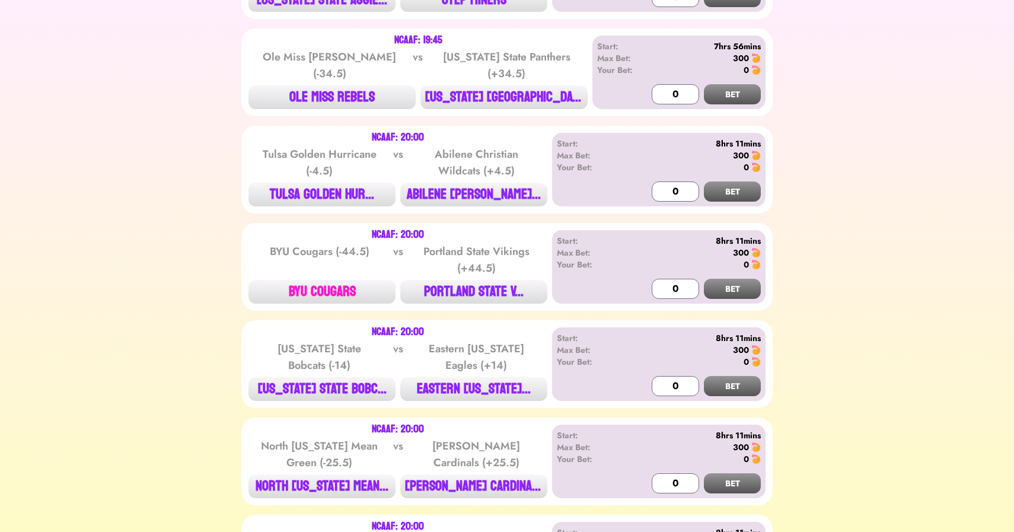
click at [317, 280] on button "BYU COUGARS" at bounding box center [321, 292] width 147 height 24
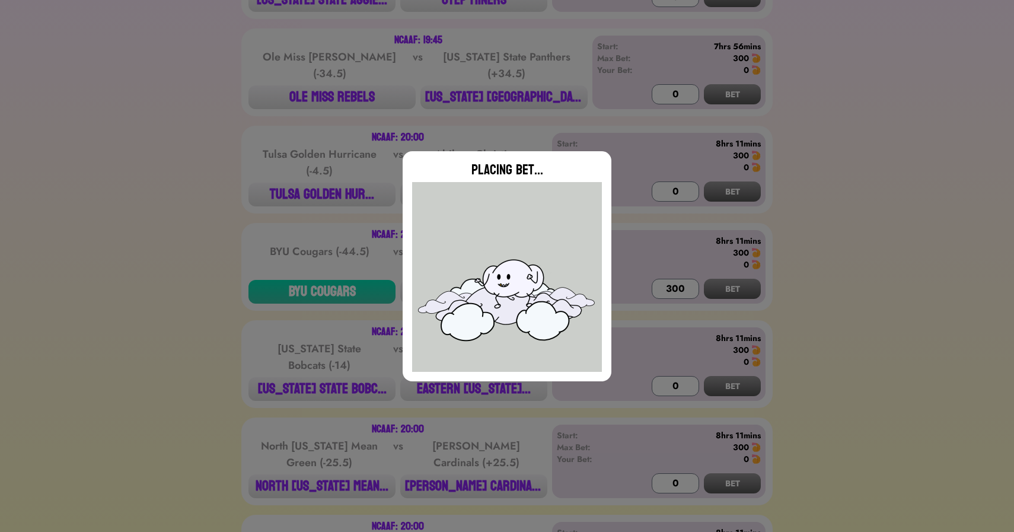
type input "0"
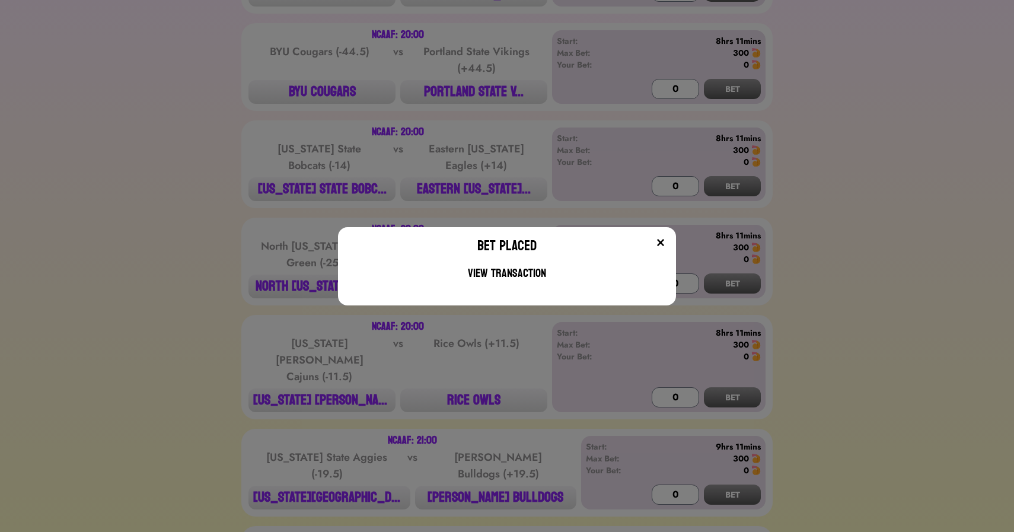
click at [172, 289] on div "Bet Placed View Transaction" at bounding box center [507, 266] width 1014 height 532
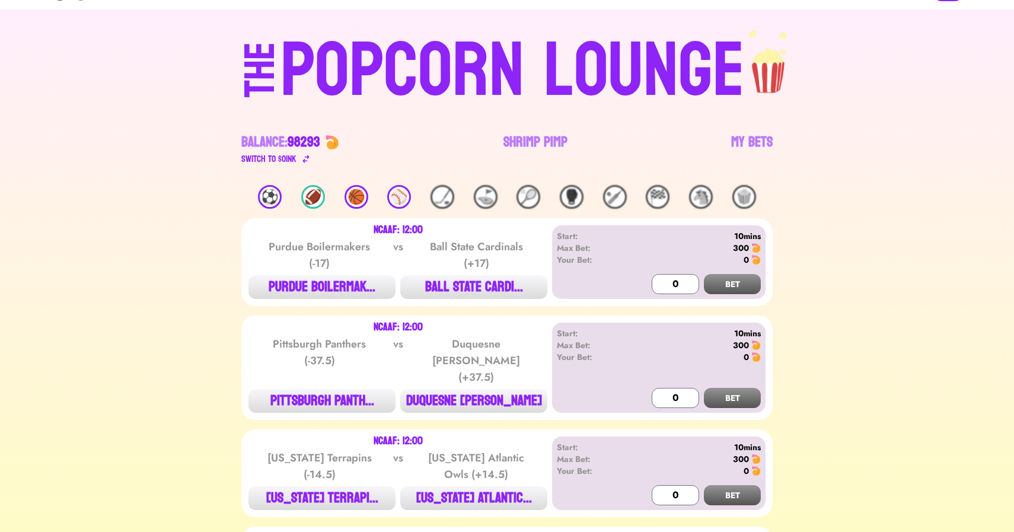
scroll to position [0, 0]
